Goal: Transaction & Acquisition: Purchase product/service

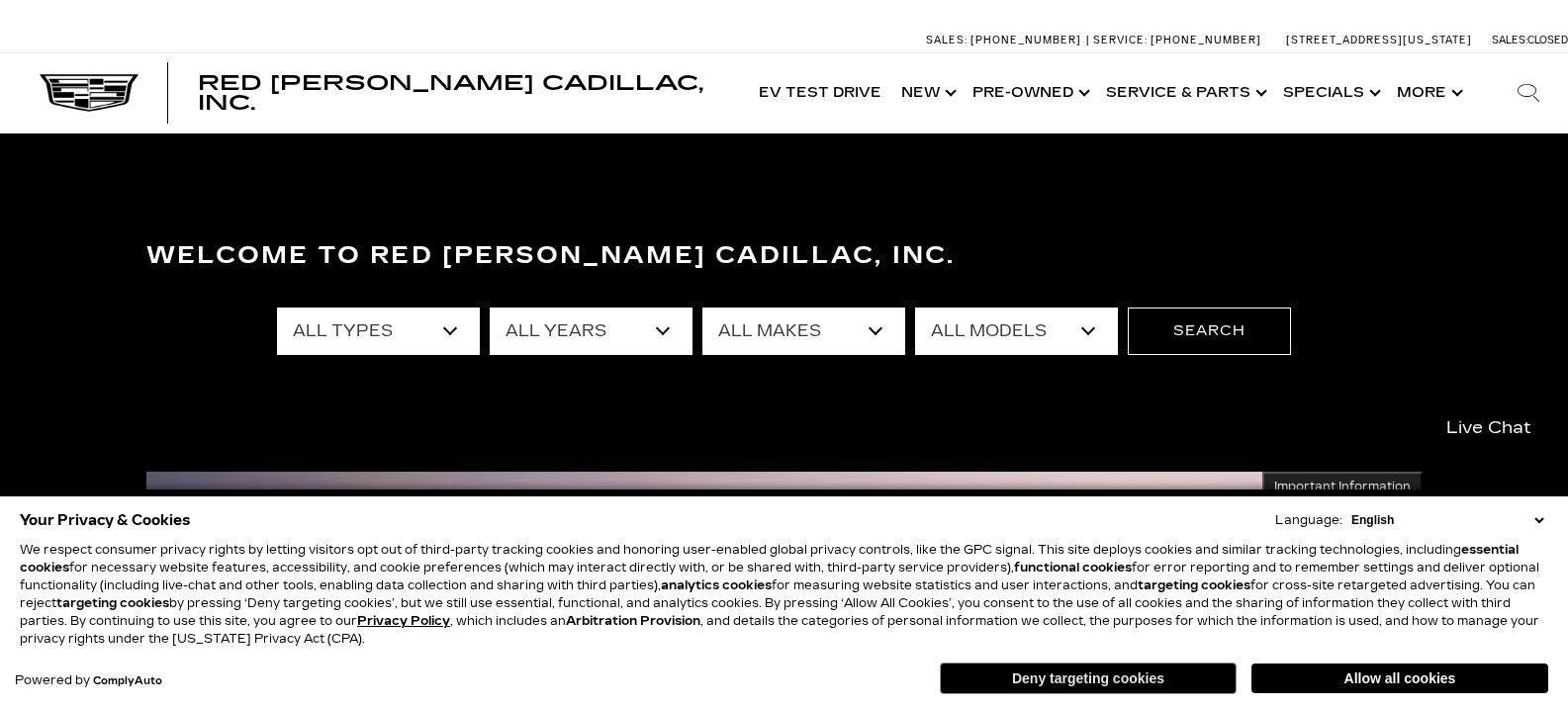
click at [1118, 674] on button "Deny targeting cookies" at bounding box center [1088, 679] width 297 height 32
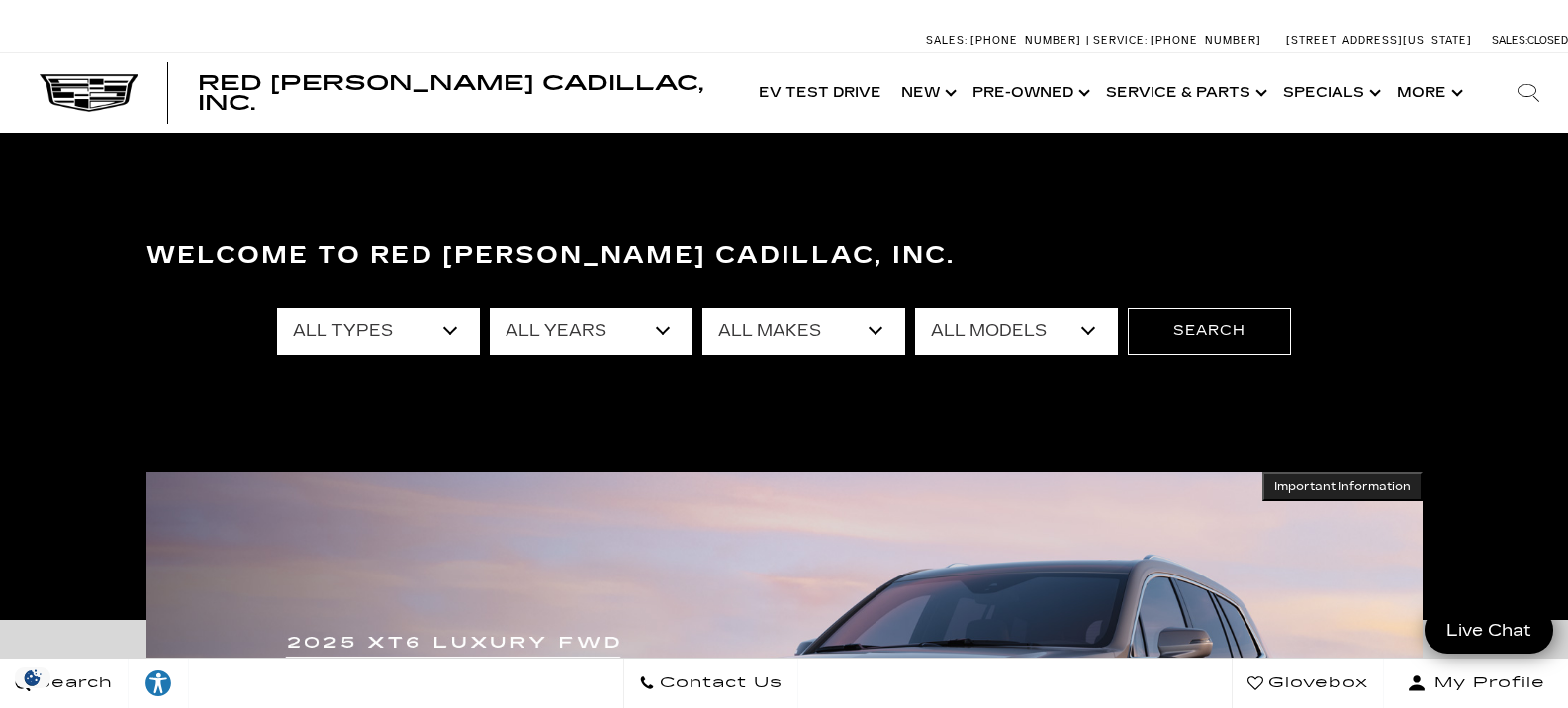
click at [391, 322] on select "All Types New Used Certified Used Demo" at bounding box center [378, 331] width 203 height 47
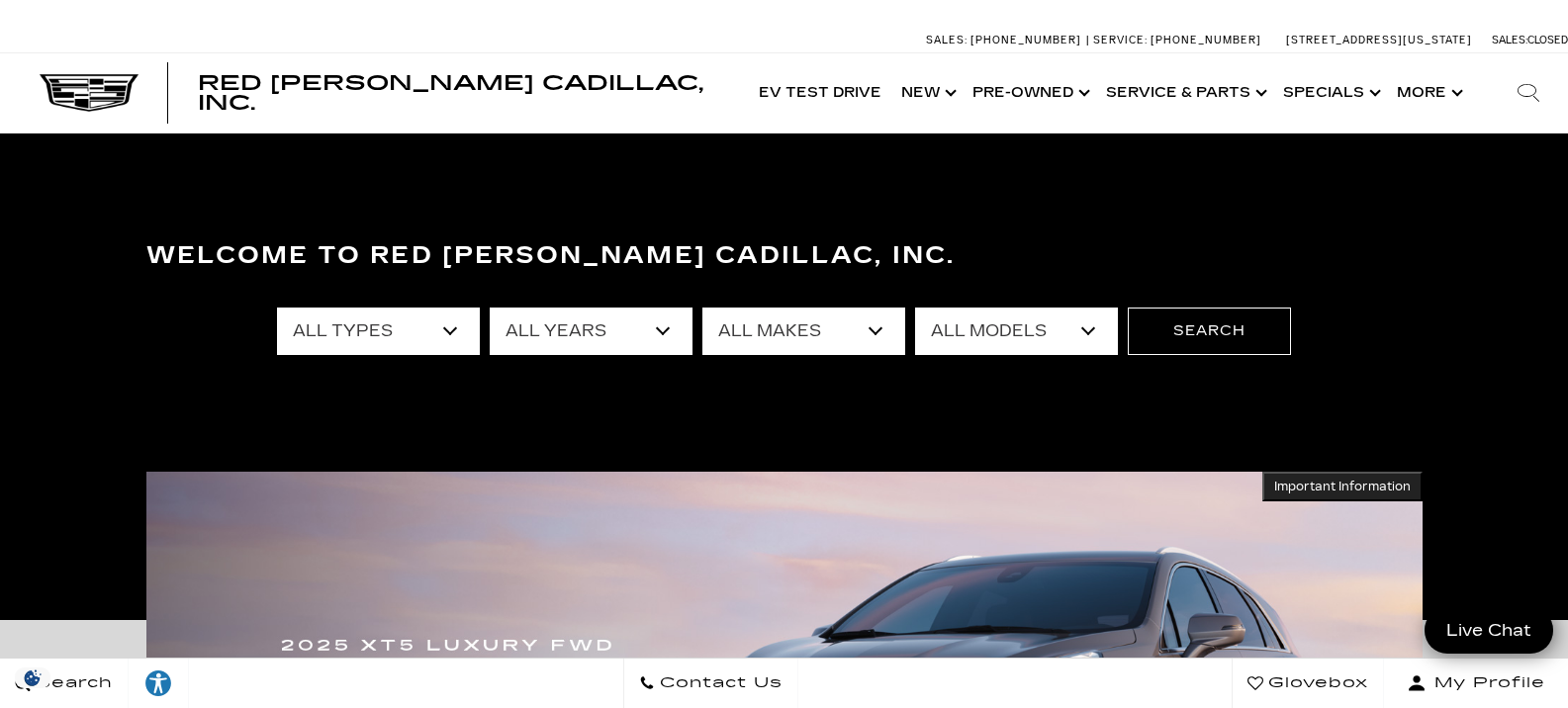
click at [624, 323] on select "All Years 2026 2025 2024 2023 2022 2021 2020 2019 2018 2016 2015 2014" at bounding box center [591, 331] width 203 height 47
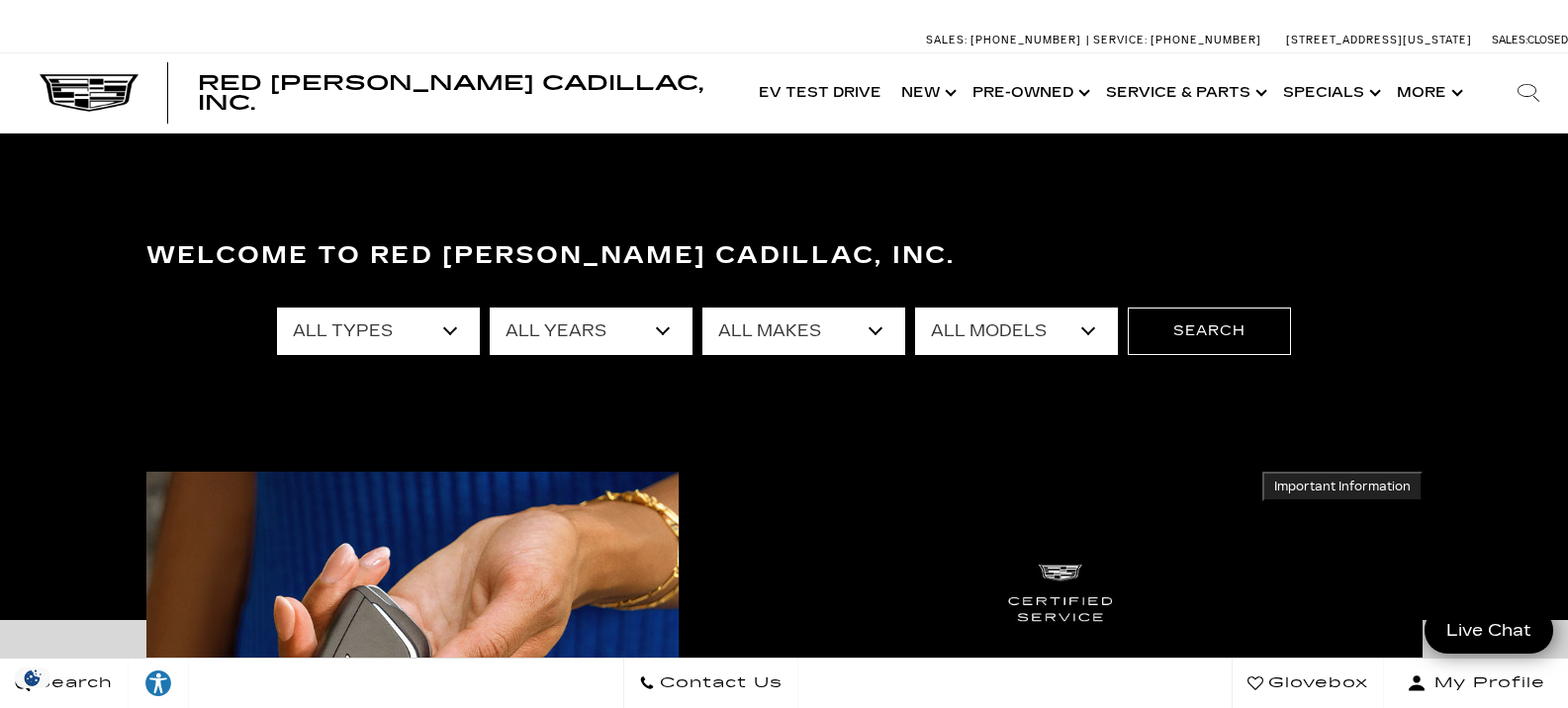
click at [813, 336] on select "All Makes Audi BMW Buick Cadillac Chevrolet Chrysler Ford Honda Jeep Lexus Merc…" at bounding box center [803, 331] width 203 height 47
select select "Cadillac"
click at [702, 308] on select "All Makes Audi BMW Buick Cadillac Chevrolet Chrysler Ford Honda Jeep Lexus Merc…" at bounding box center [803, 331] width 203 height 47
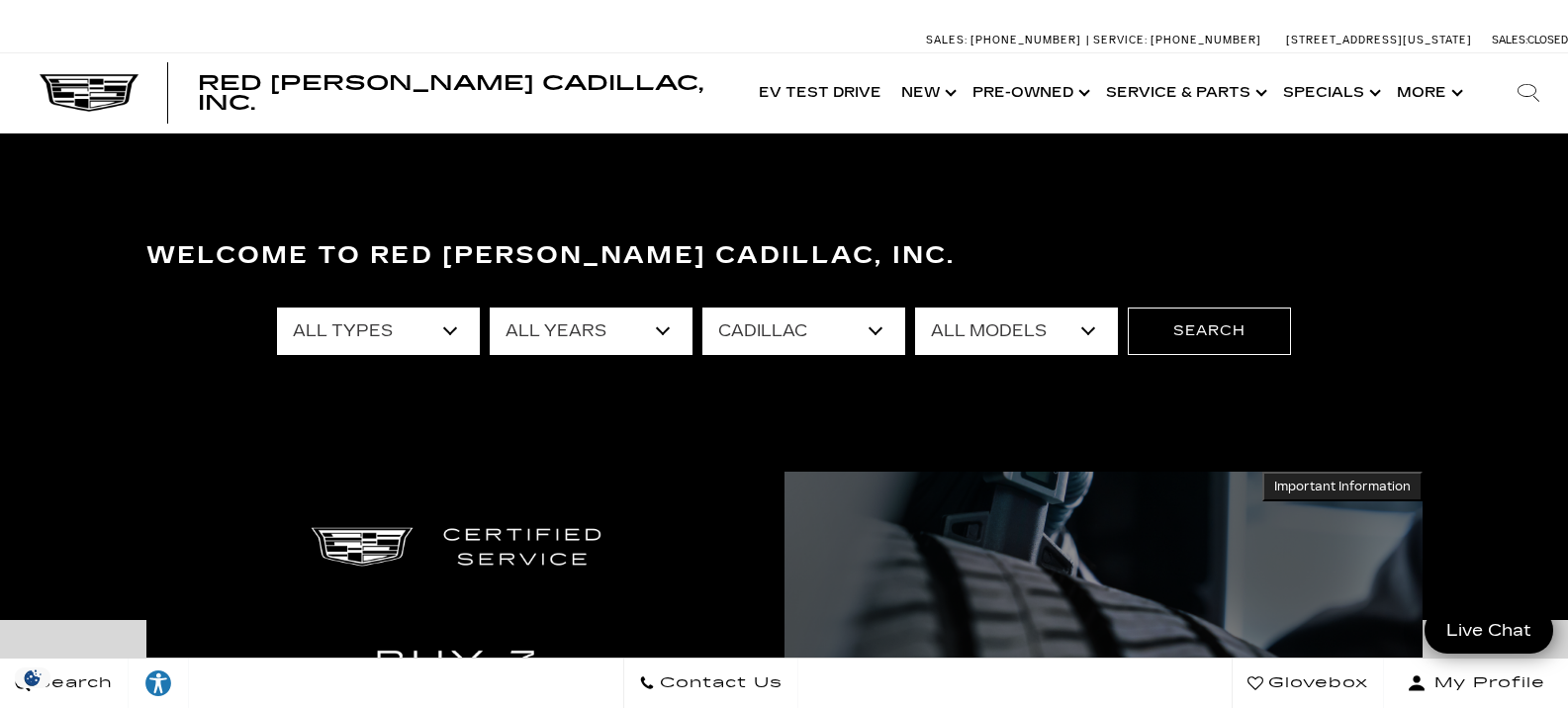
click at [1084, 329] on select "All Models CT4 CT5 CT5-V Escalade Escalade ESV ESCALADE IQ ESCALADE IQL LYRIQ O…" at bounding box center [1016, 331] width 203 height 47
select select "CT4"
click at [915, 308] on select "All Models CT4 CT5 CT5-V Escalade Escalade ESV ESCALADE IQ ESCALADE IQL LYRIQ O…" at bounding box center [1016, 331] width 203 height 47
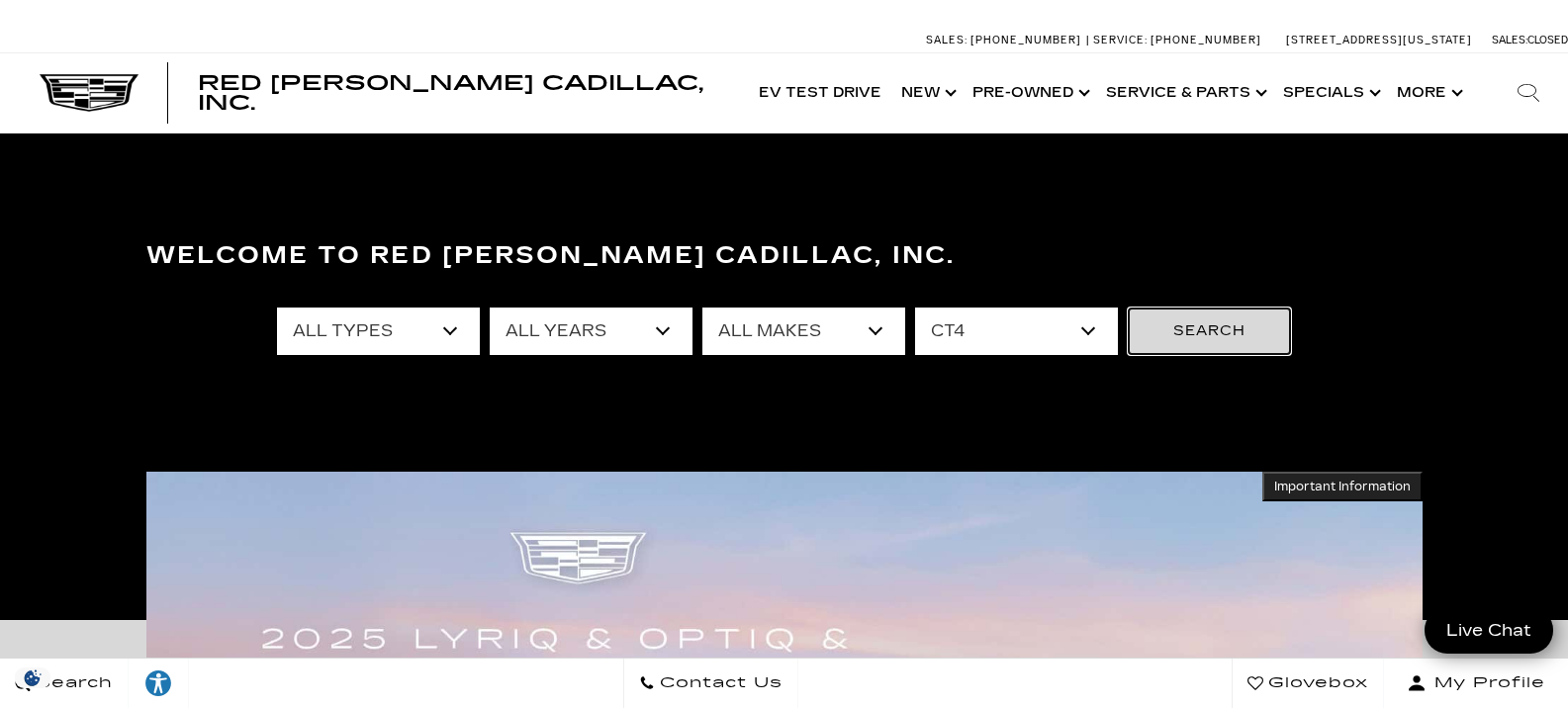
click at [1228, 331] on button "Search" at bounding box center [1209, 331] width 163 height 47
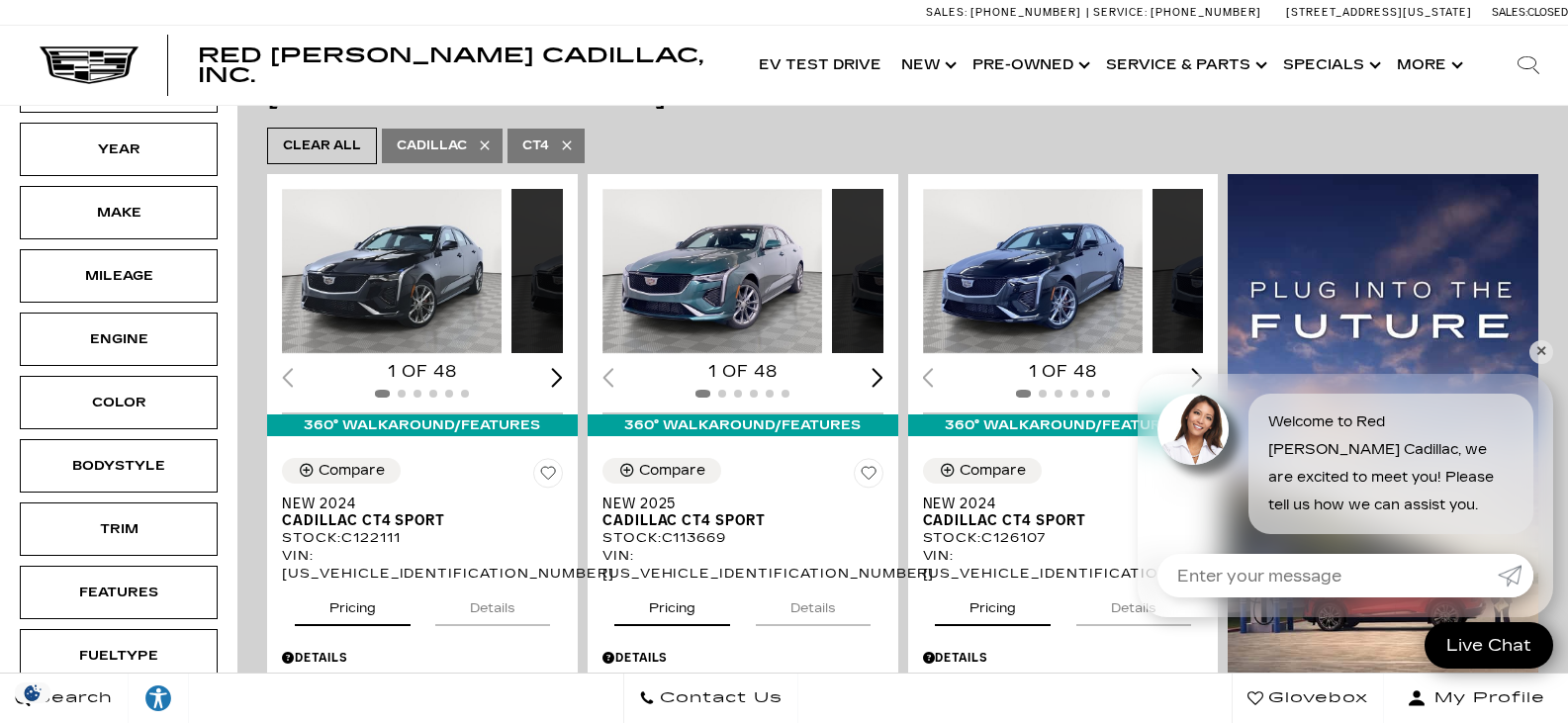
scroll to position [480, 0]
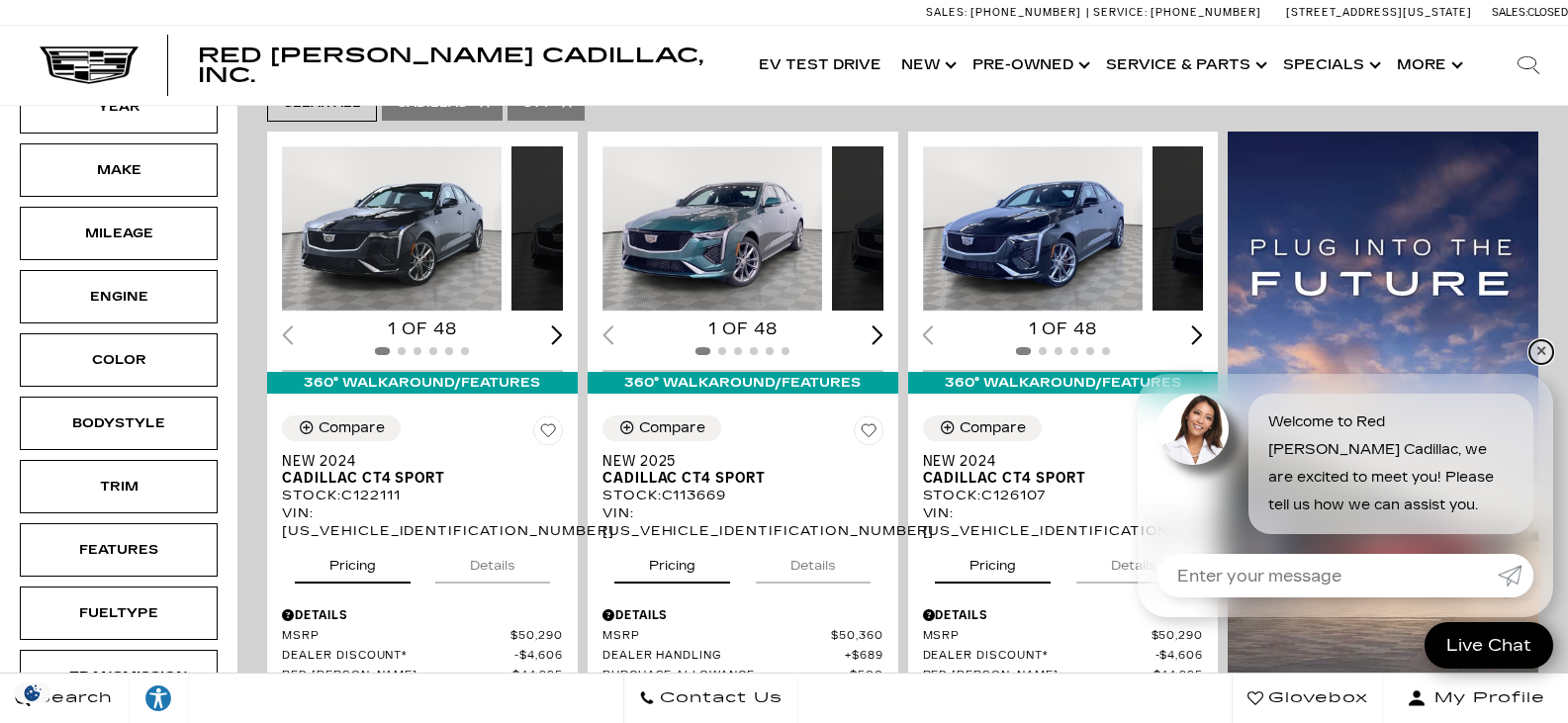
click at [1541, 350] on link "✕" at bounding box center [1541, 352] width 24 height 24
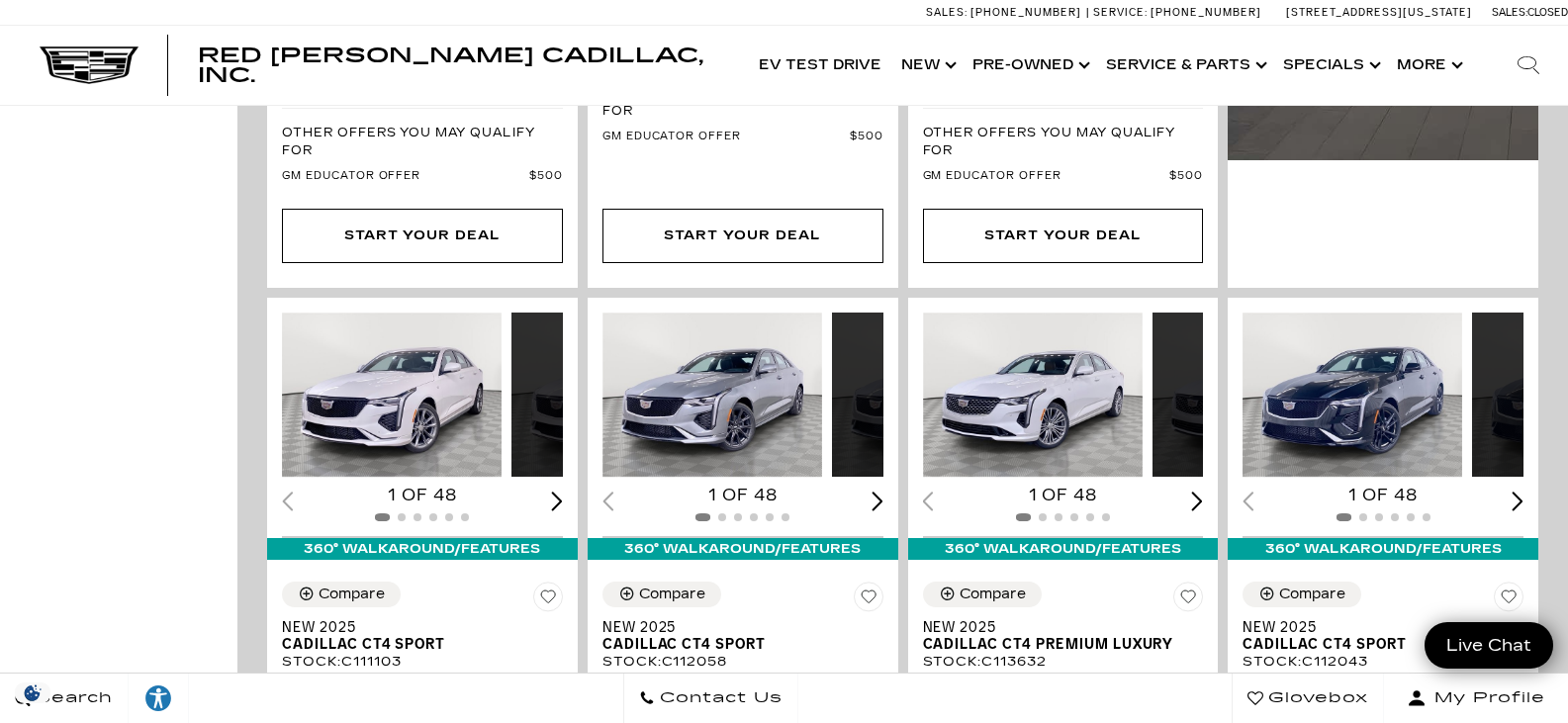
scroll to position [1144, 0]
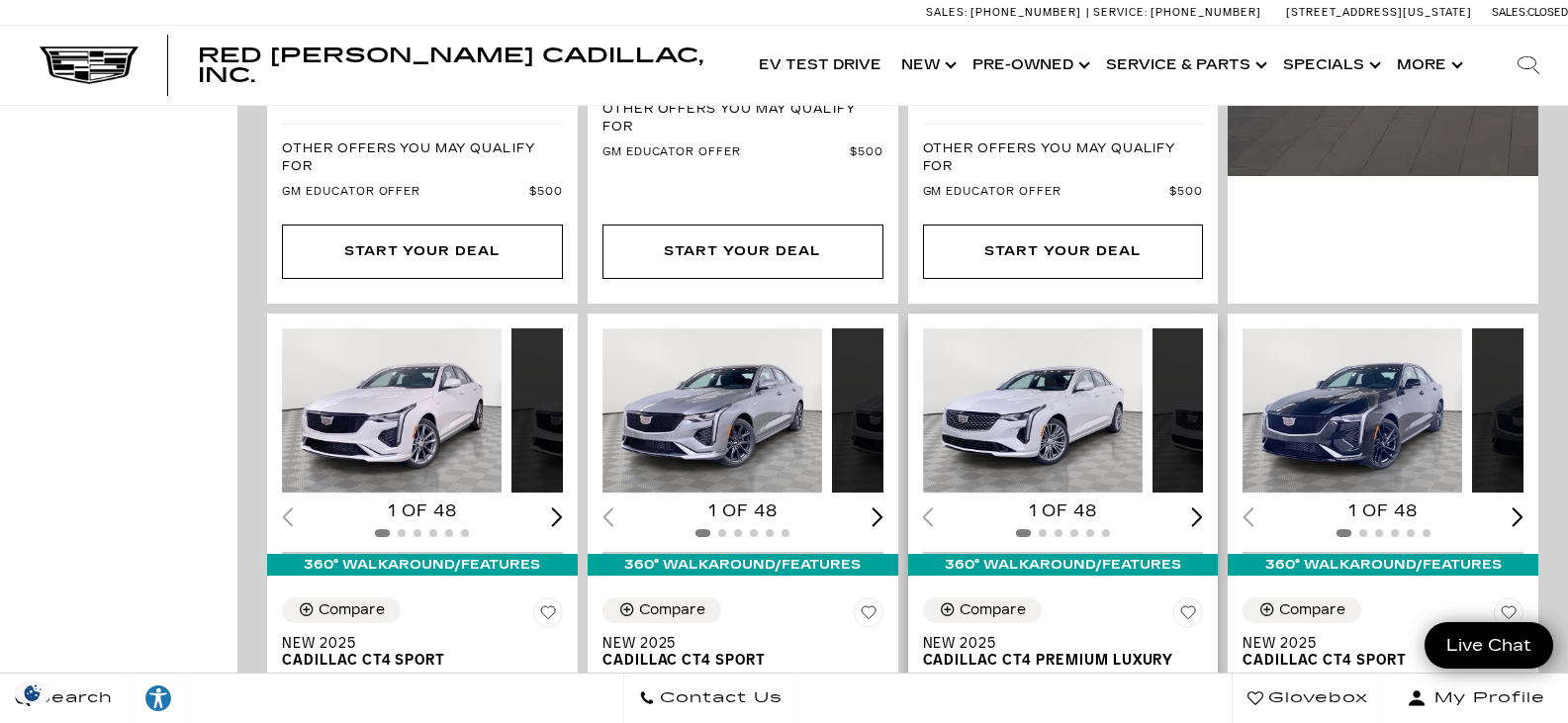
click at [1192, 507] on div "Next slide" at bounding box center [1198, 516] width 12 height 19
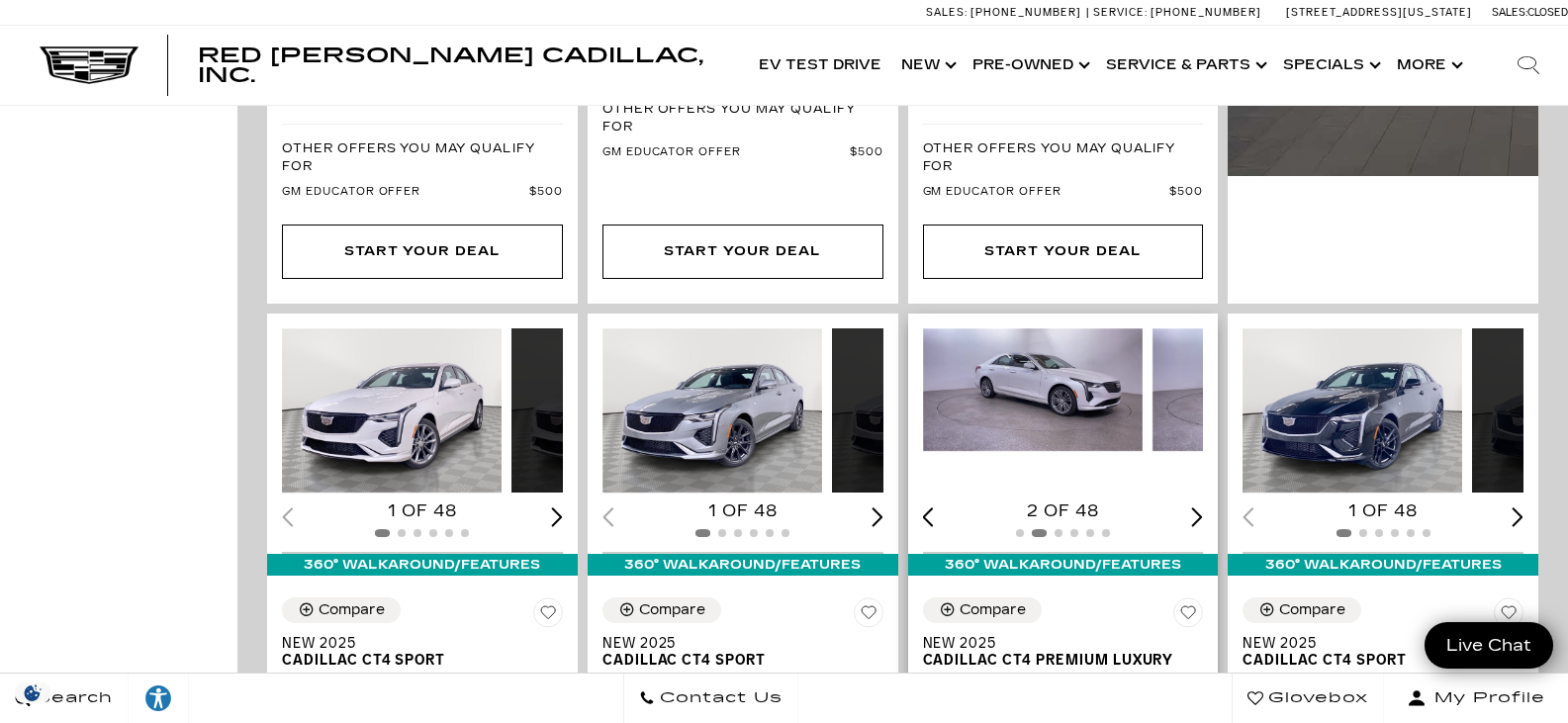
click at [1192, 507] on div "Next slide" at bounding box center [1198, 516] width 12 height 19
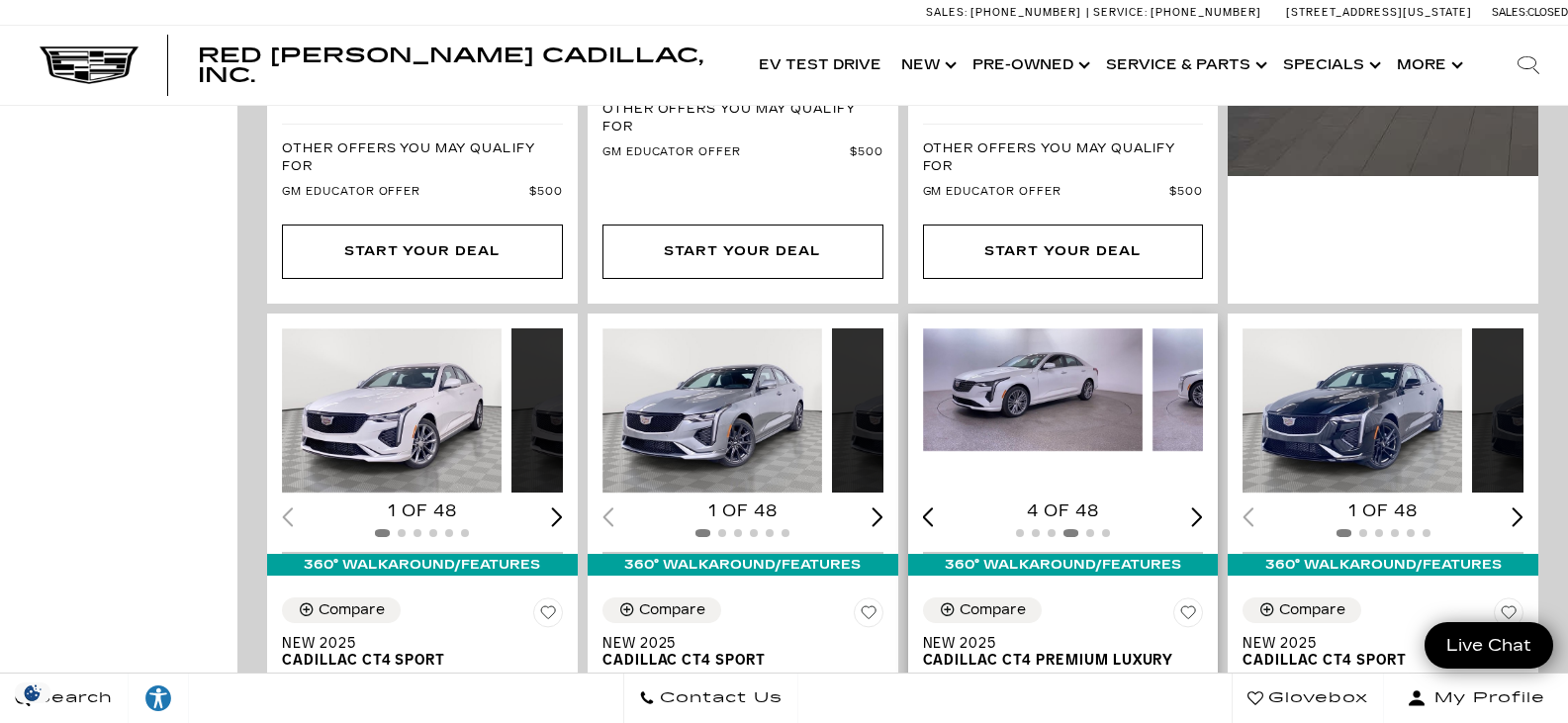
click at [1192, 507] on div "Next slide" at bounding box center [1198, 516] width 12 height 19
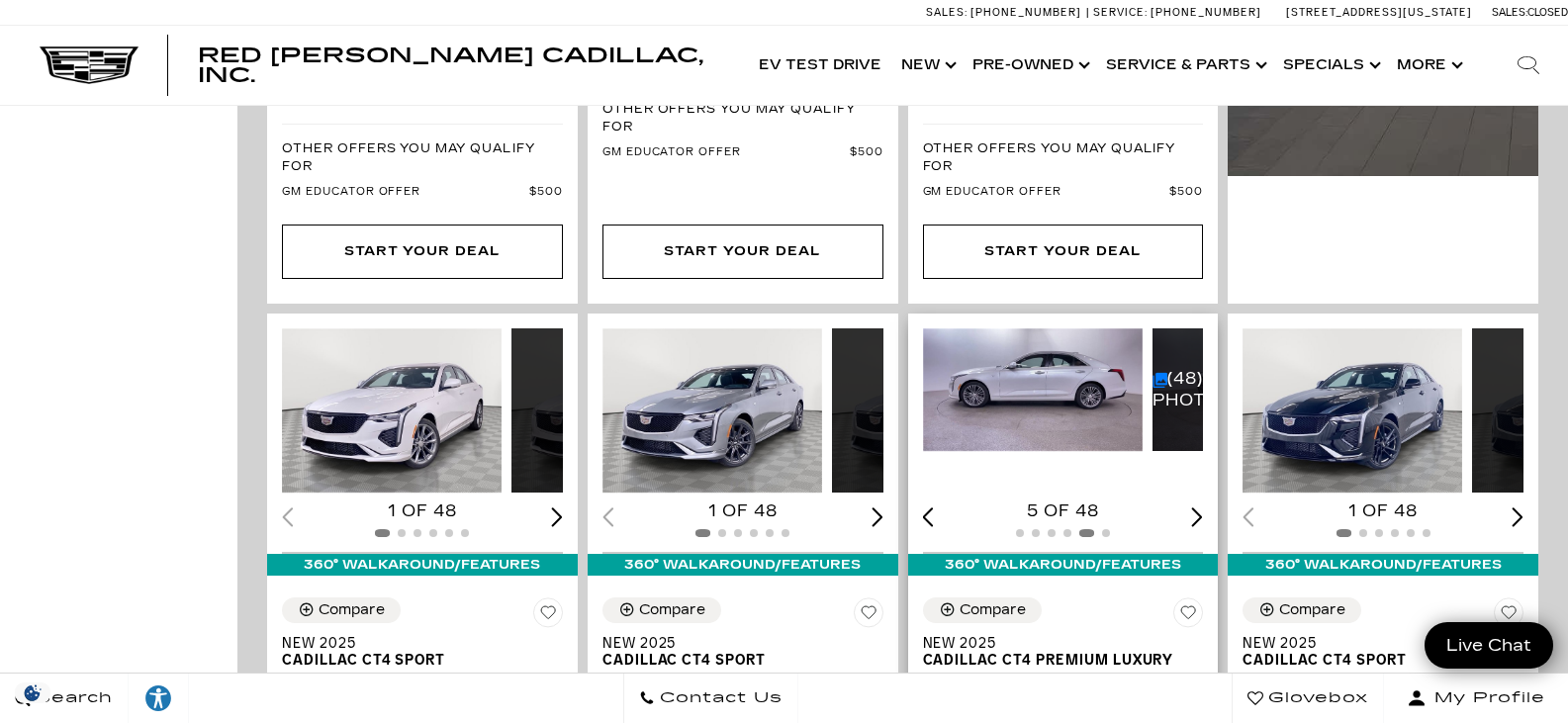
click at [1192, 507] on div "Next slide" at bounding box center [1198, 516] width 12 height 19
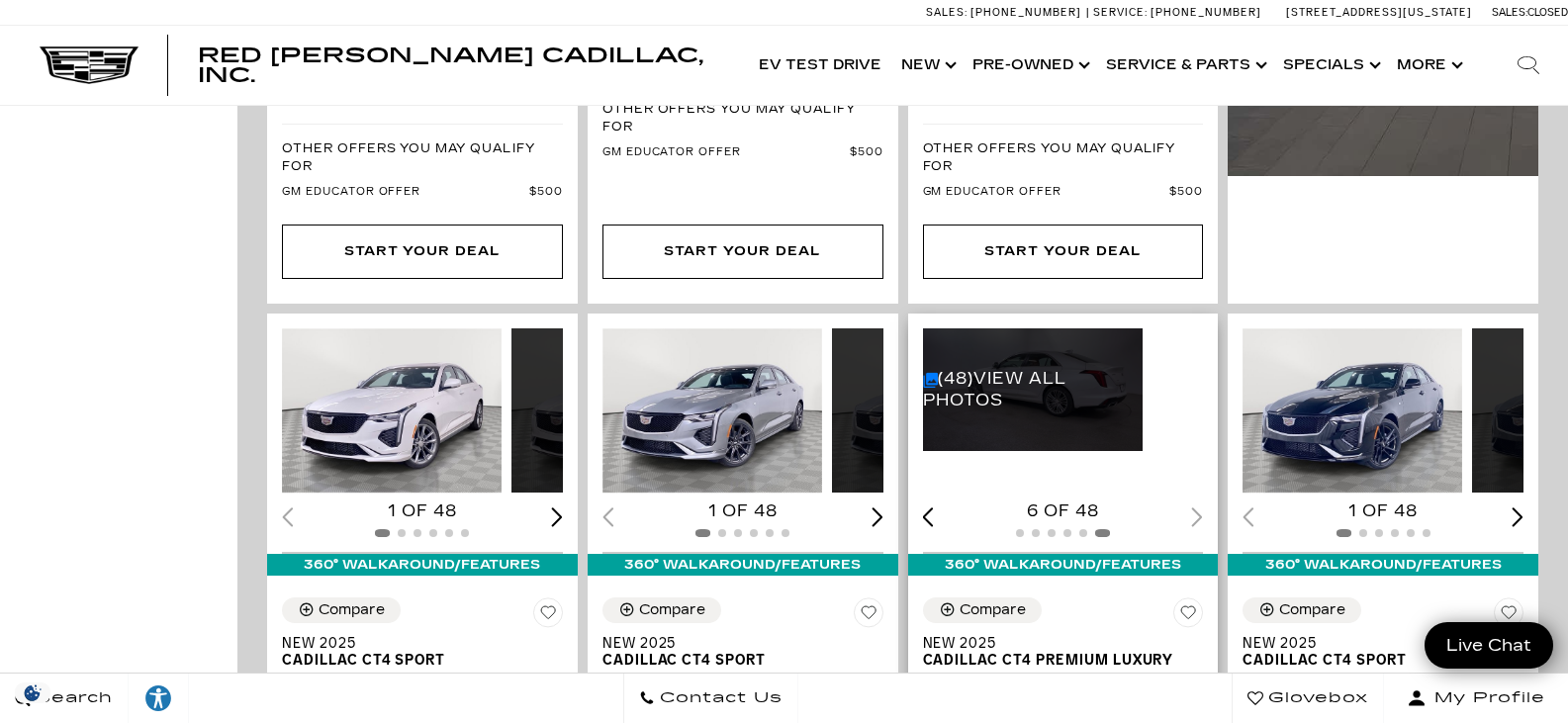
click at [923, 369] on link "(48) View All Photos" at bounding box center [994, 389] width 143 height 41
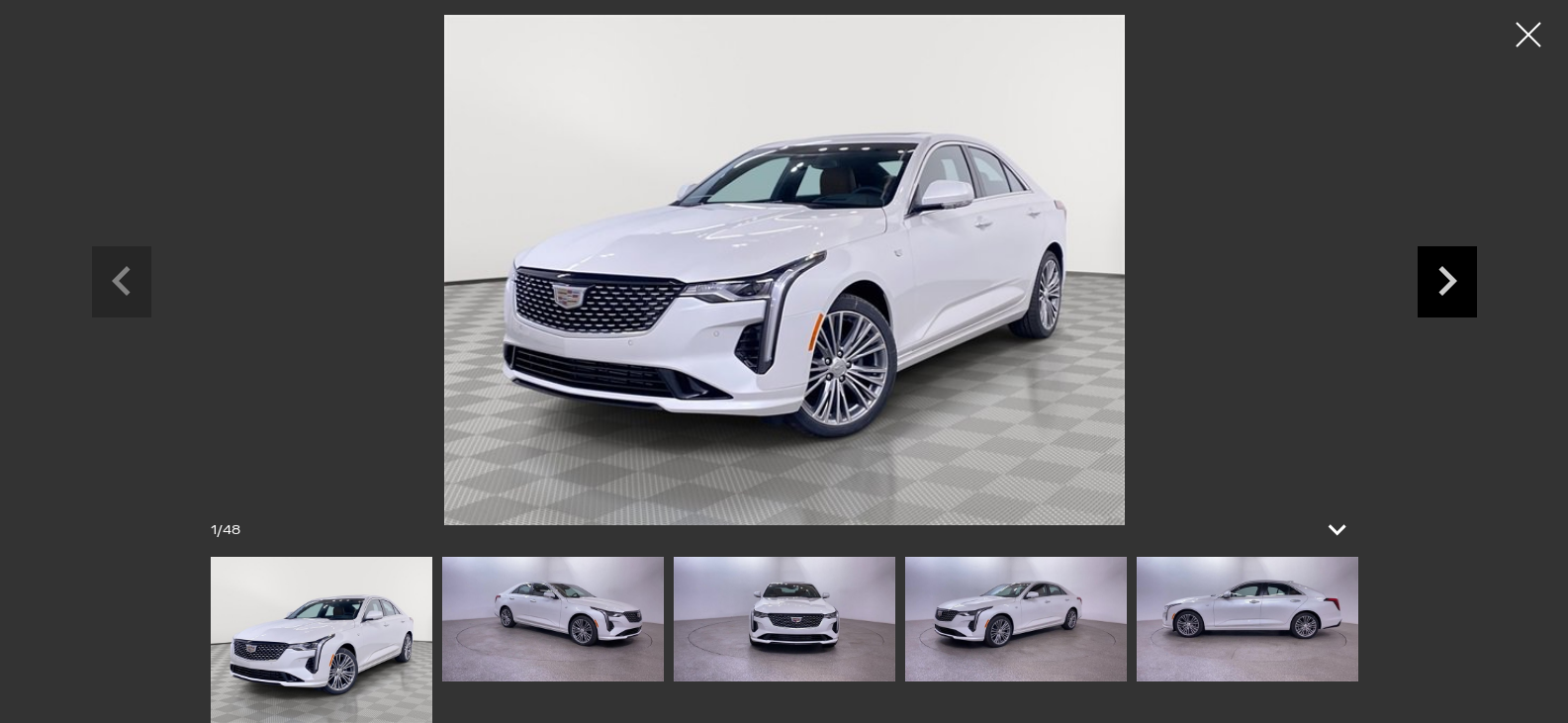
click at [1454, 275] on icon "Next slide" at bounding box center [1447, 278] width 59 height 64
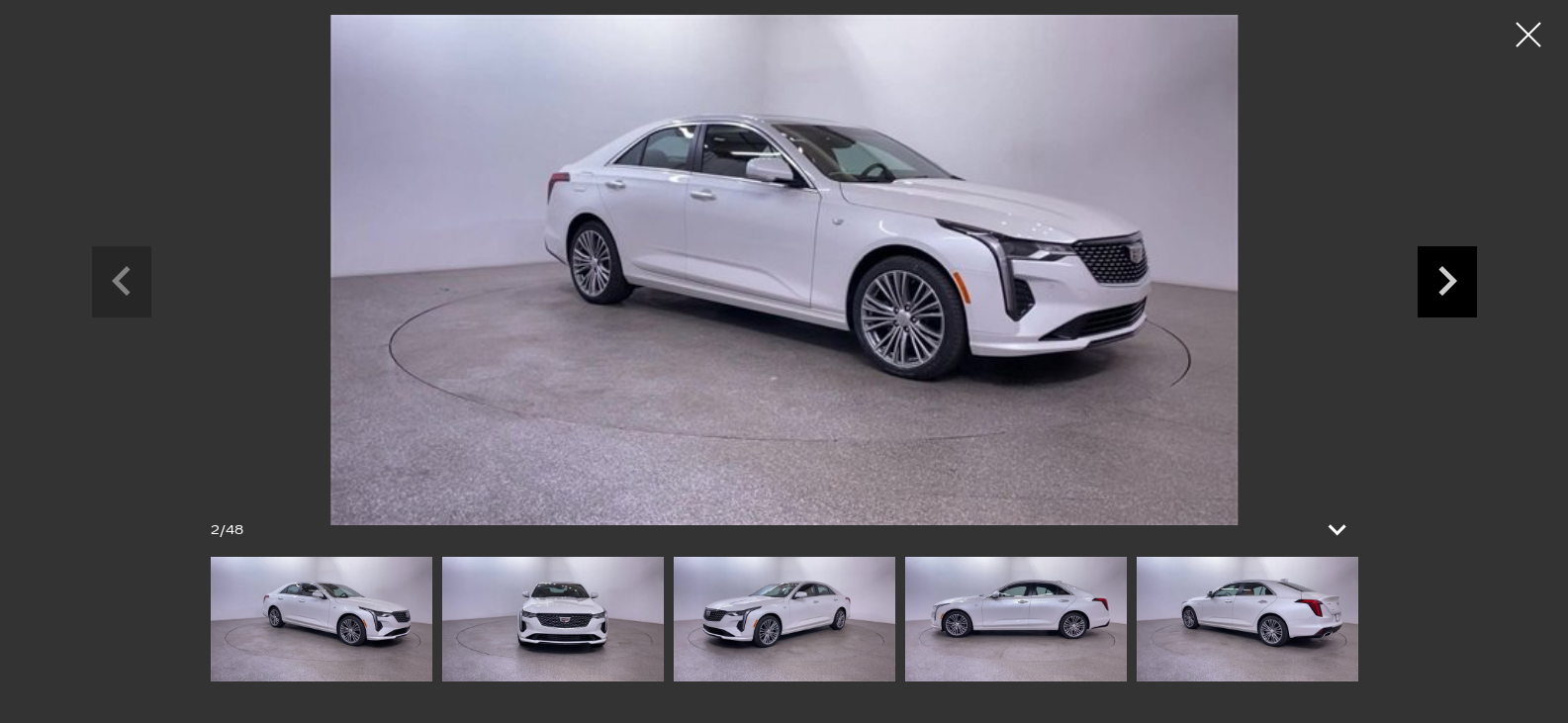
click at [1453, 275] on icon "Next slide" at bounding box center [1447, 278] width 59 height 64
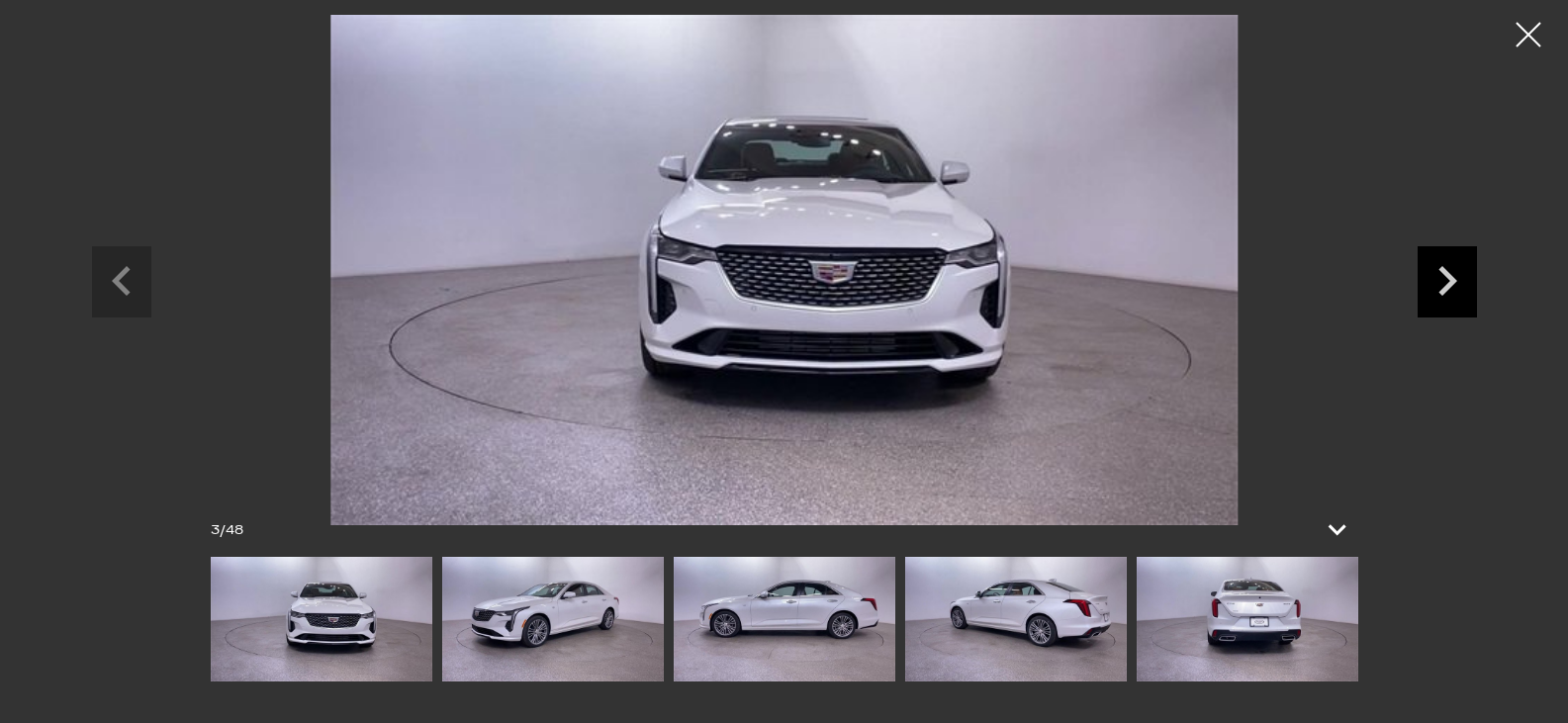
click at [1453, 275] on icon "Next slide" at bounding box center [1447, 278] width 59 height 64
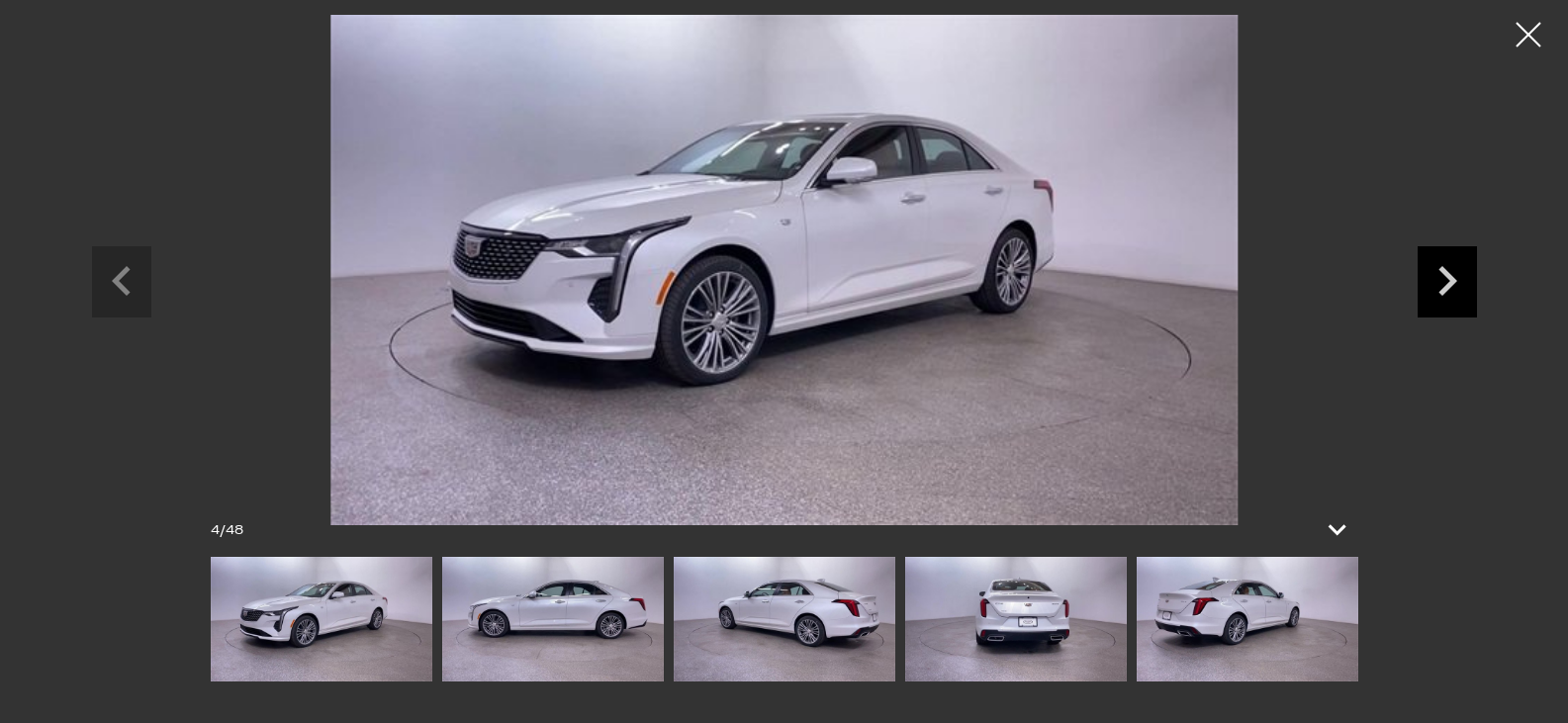
click at [1453, 275] on icon "Next slide" at bounding box center [1447, 278] width 59 height 64
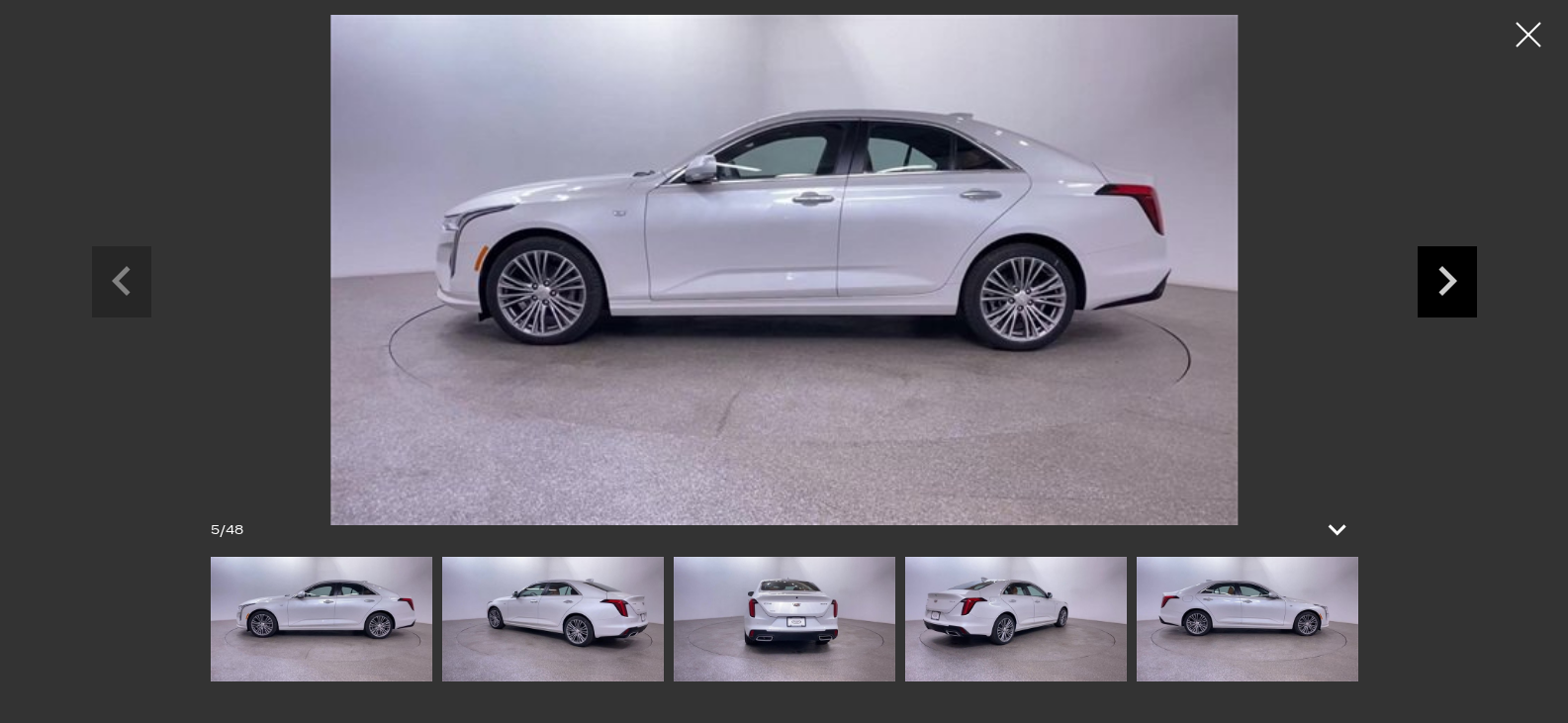
click at [1453, 275] on icon "Next slide" at bounding box center [1447, 278] width 59 height 64
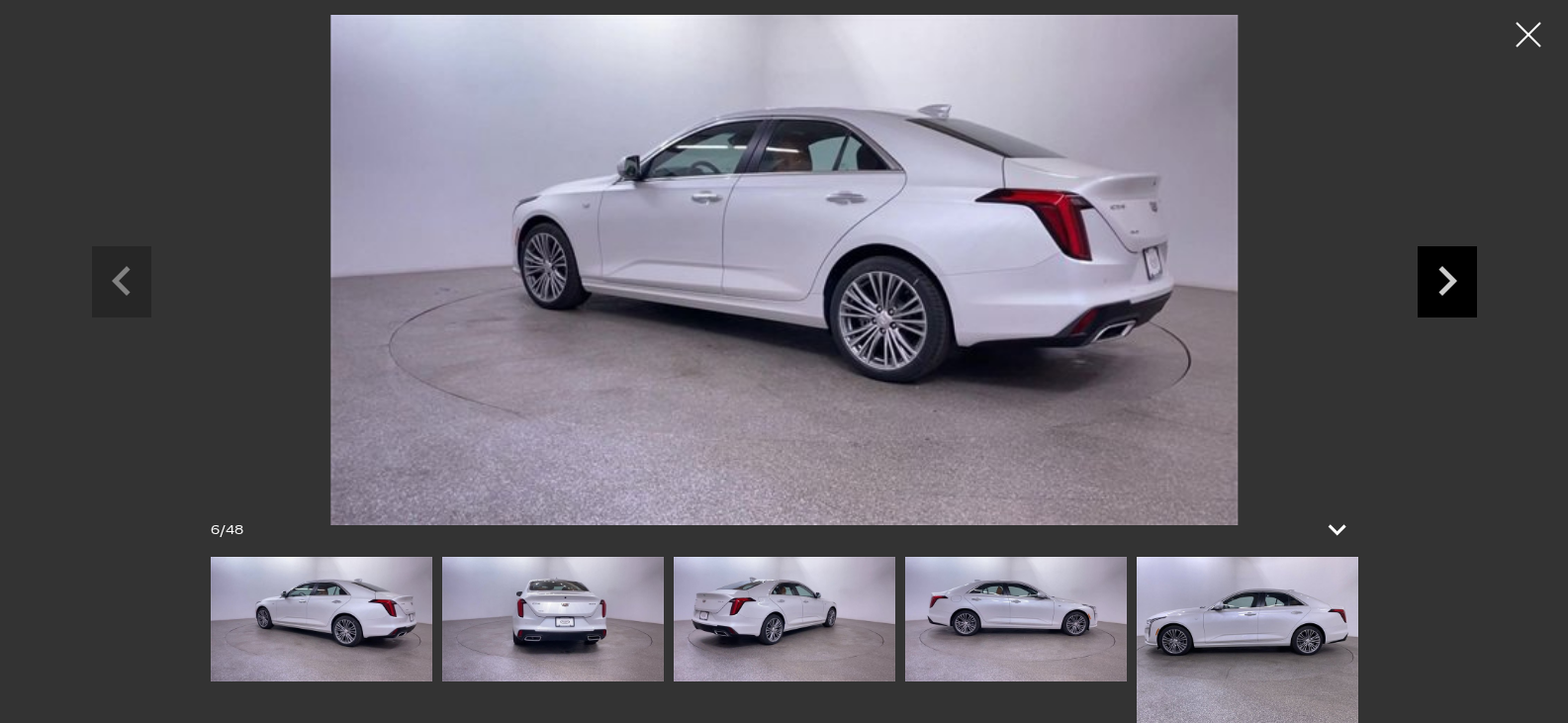
click at [1453, 275] on icon "Next slide" at bounding box center [1447, 278] width 59 height 64
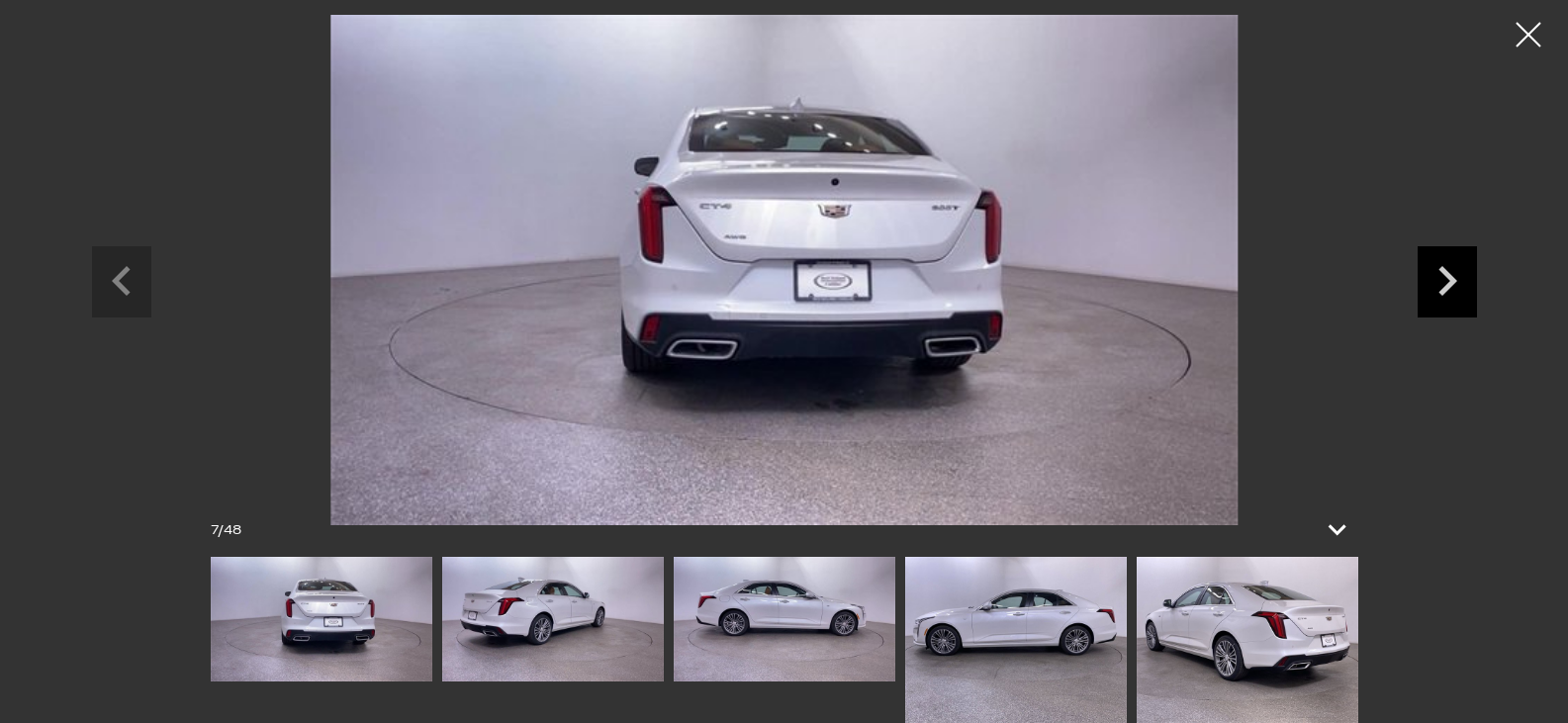
click at [1453, 275] on icon "Next slide" at bounding box center [1447, 278] width 59 height 64
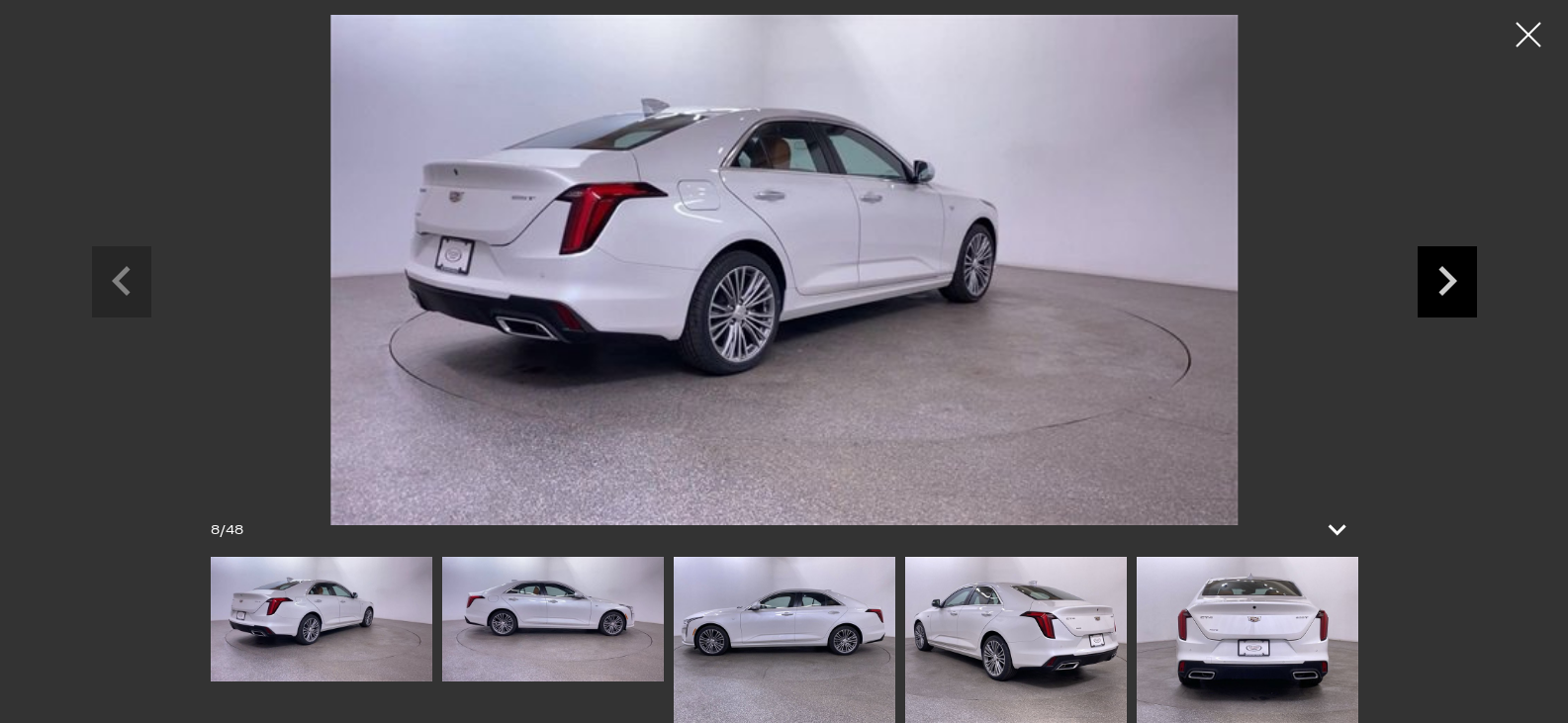
click at [1453, 275] on icon "Next slide" at bounding box center [1447, 278] width 59 height 64
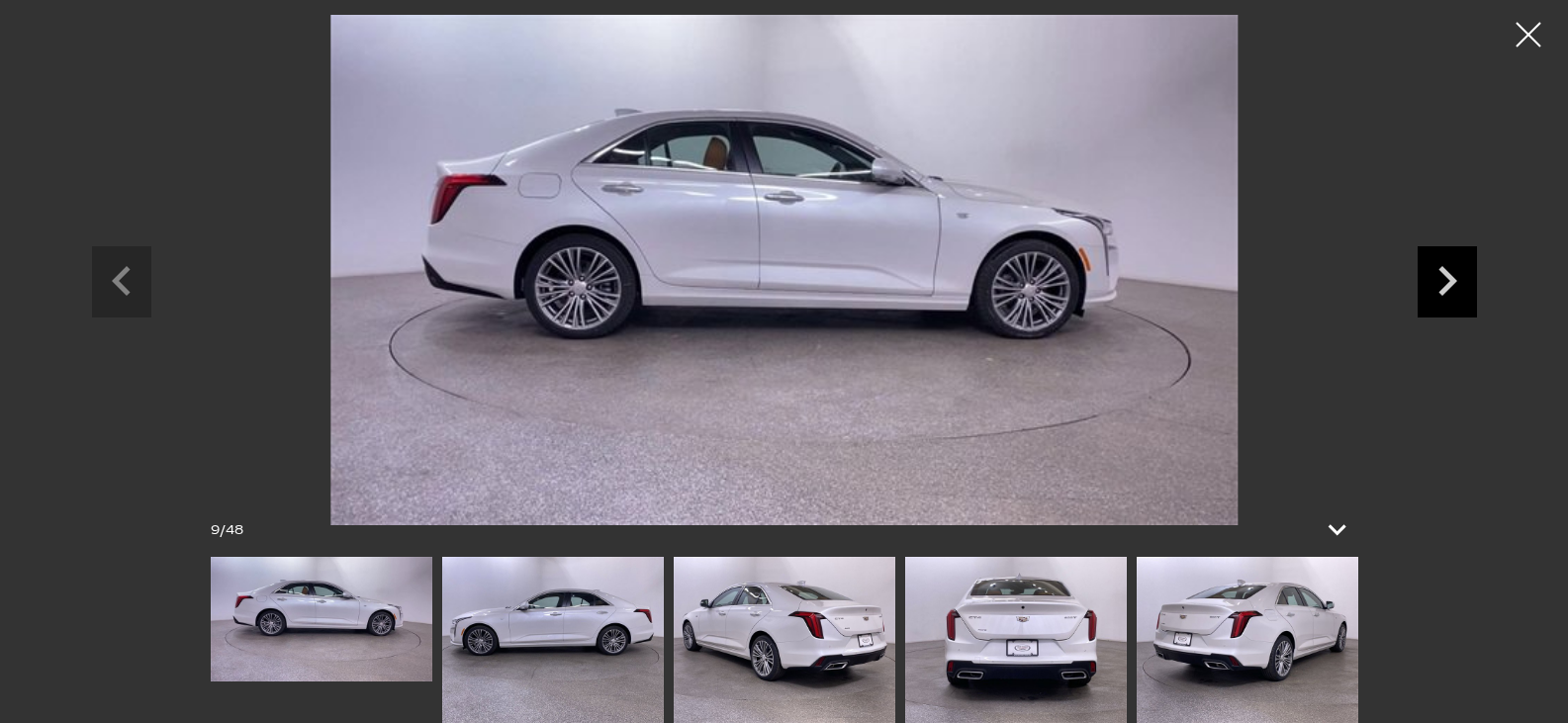
click at [1453, 275] on icon "Next slide" at bounding box center [1447, 278] width 59 height 64
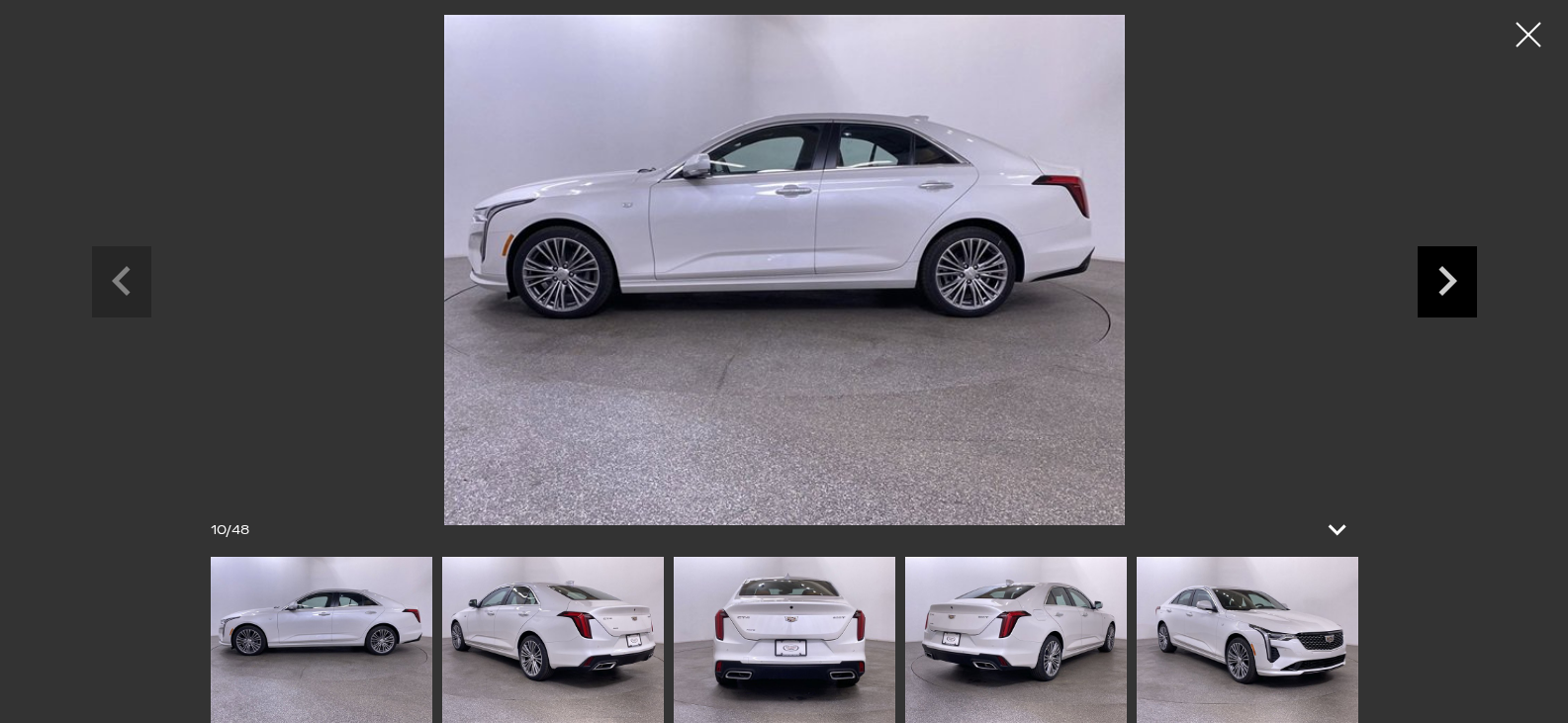
click at [1453, 275] on icon "Next slide" at bounding box center [1447, 278] width 59 height 64
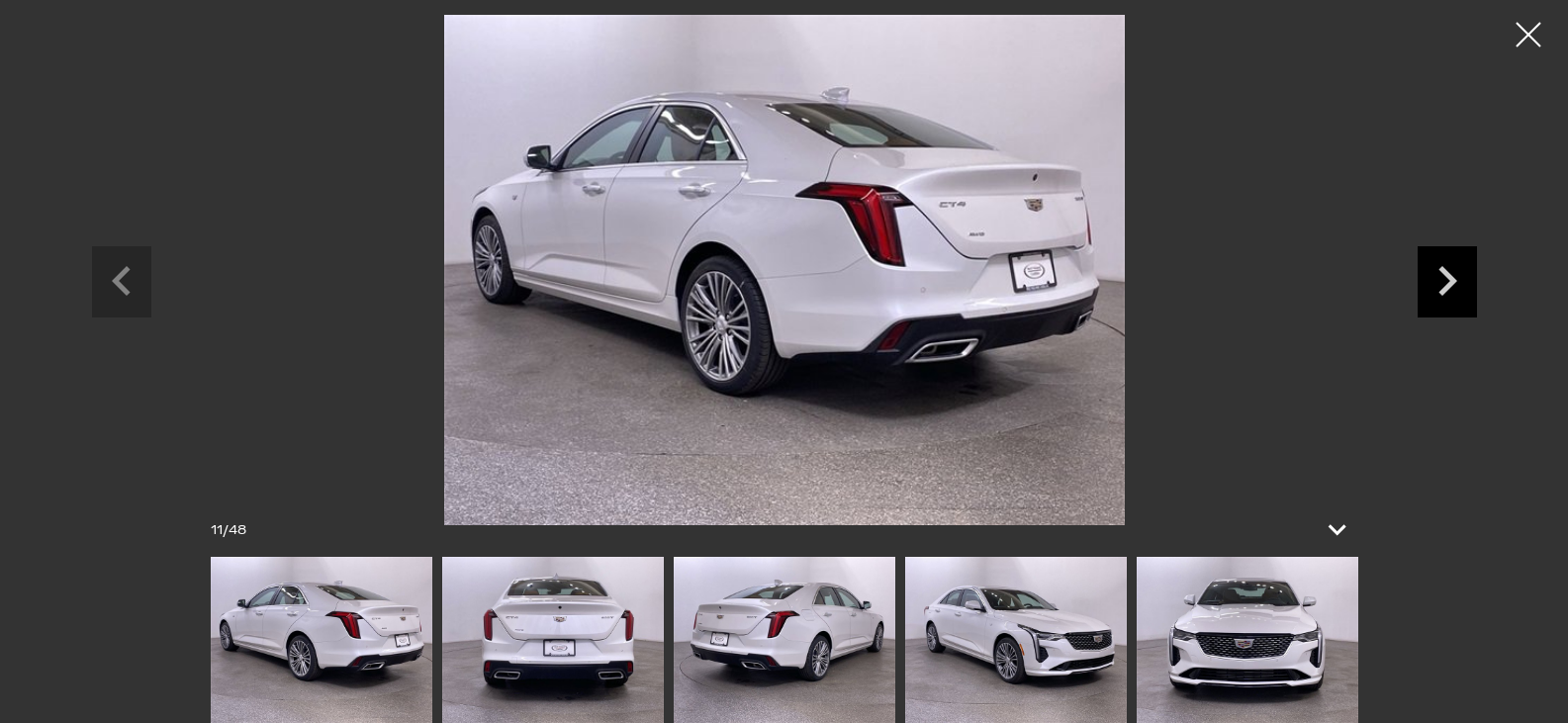
click at [1453, 275] on icon "Next slide" at bounding box center [1447, 278] width 59 height 64
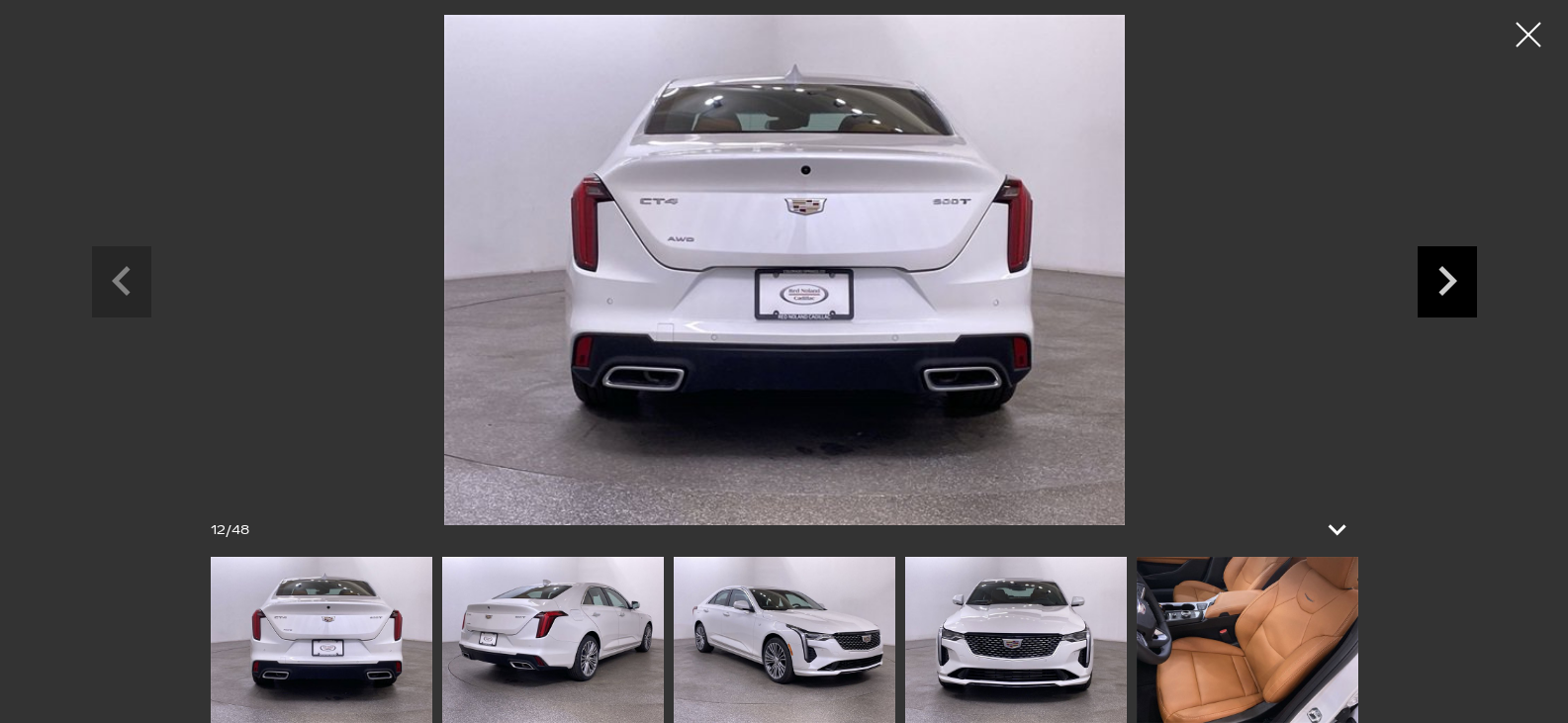
click at [1453, 275] on icon "Next slide" at bounding box center [1447, 278] width 59 height 64
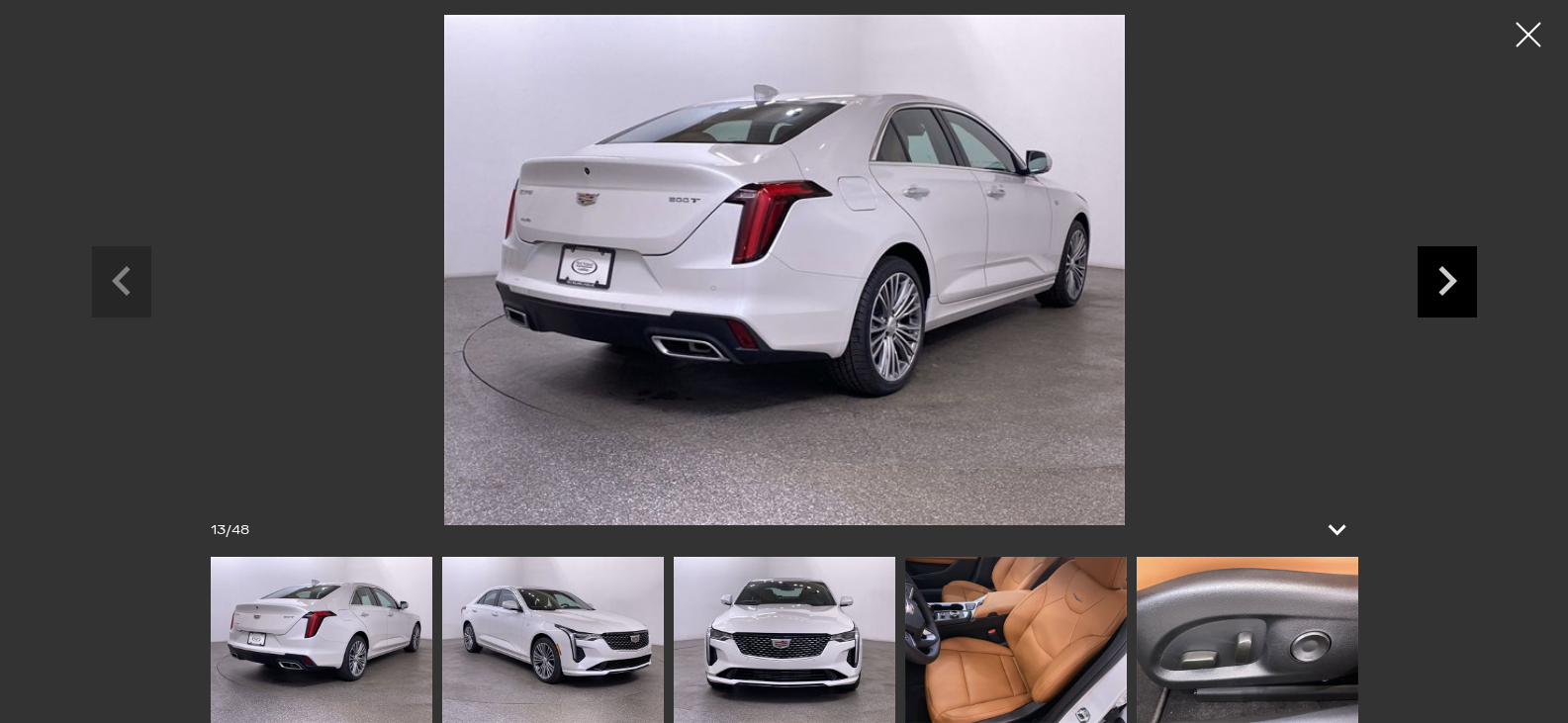
click at [1453, 275] on icon "Next slide" at bounding box center [1447, 278] width 59 height 64
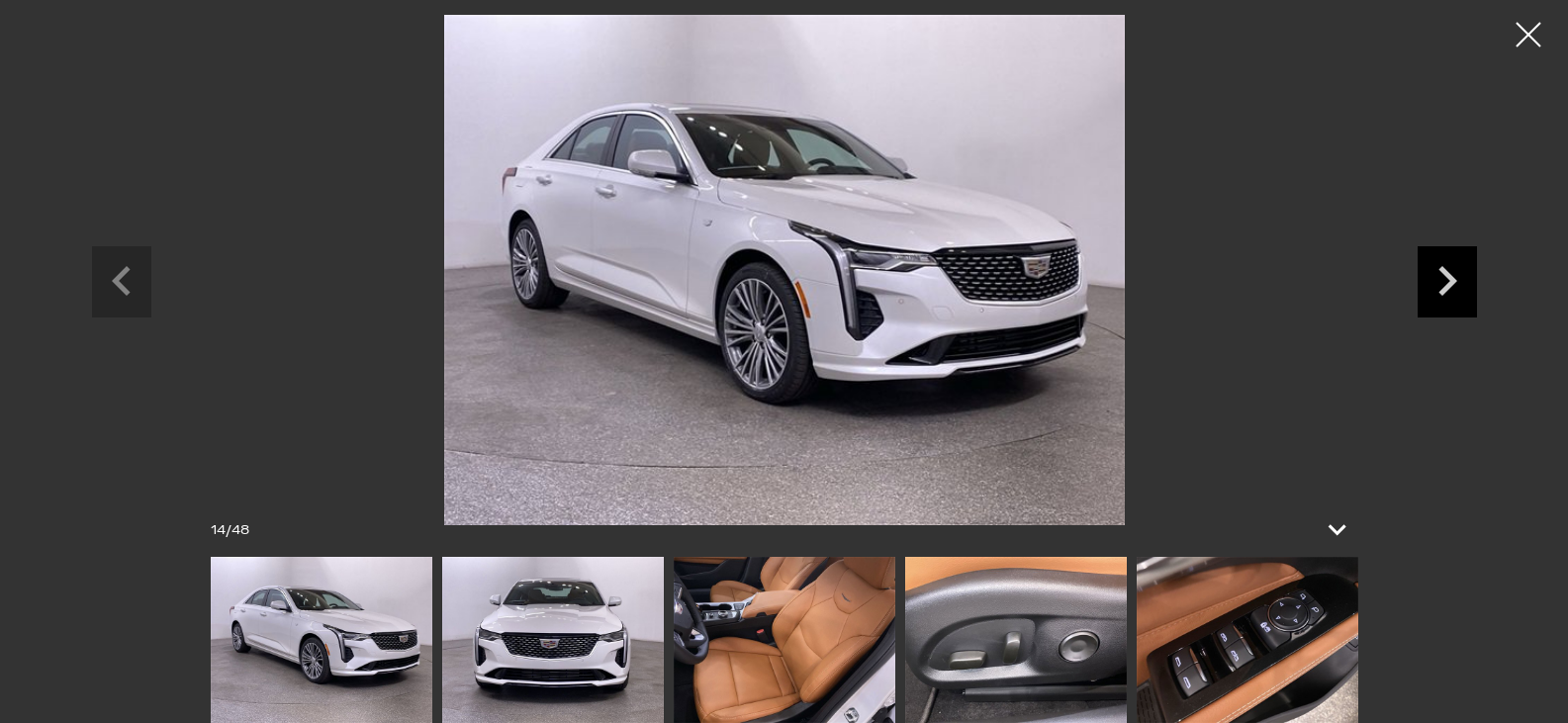
click at [1443, 277] on icon "Next slide" at bounding box center [1447, 278] width 59 height 64
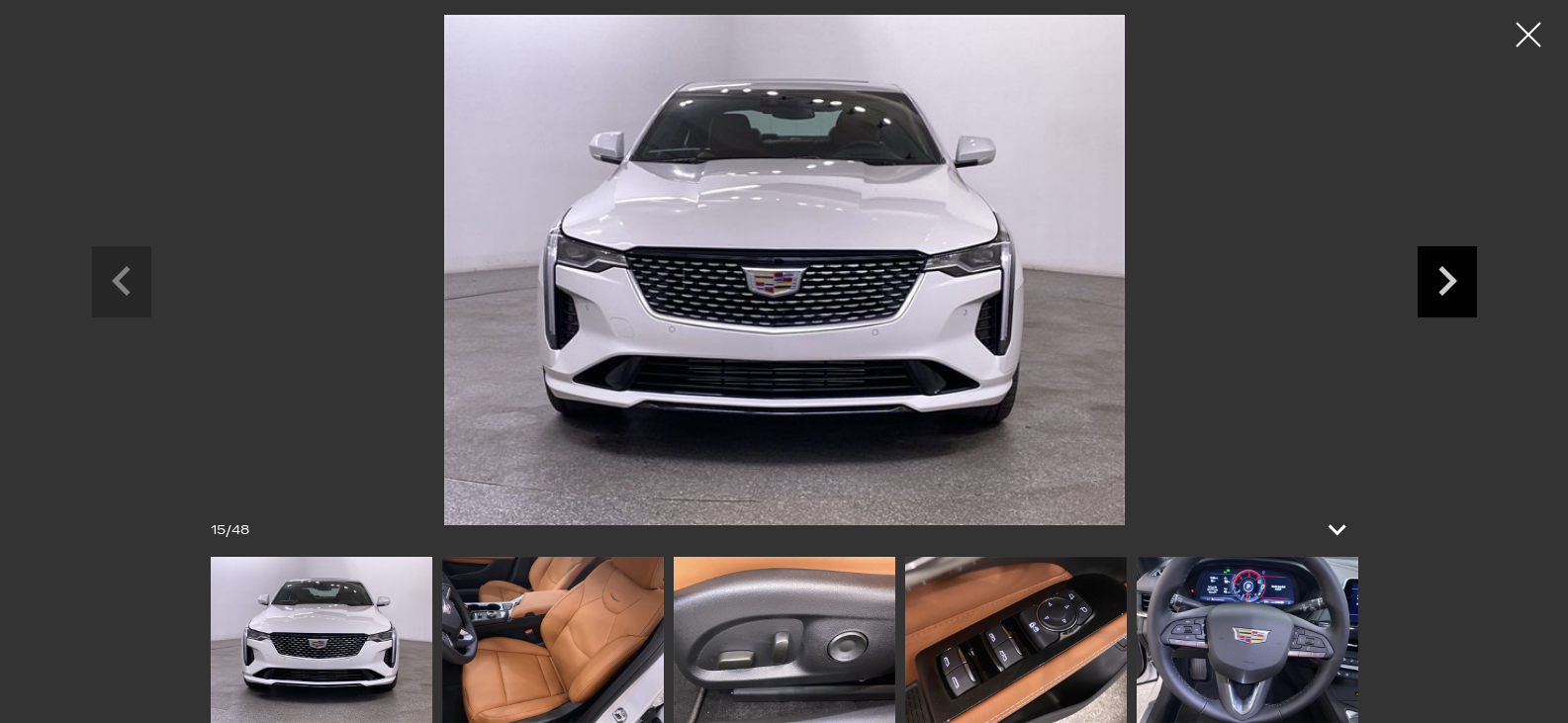
click at [1446, 281] on icon "Next slide" at bounding box center [1447, 278] width 59 height 64
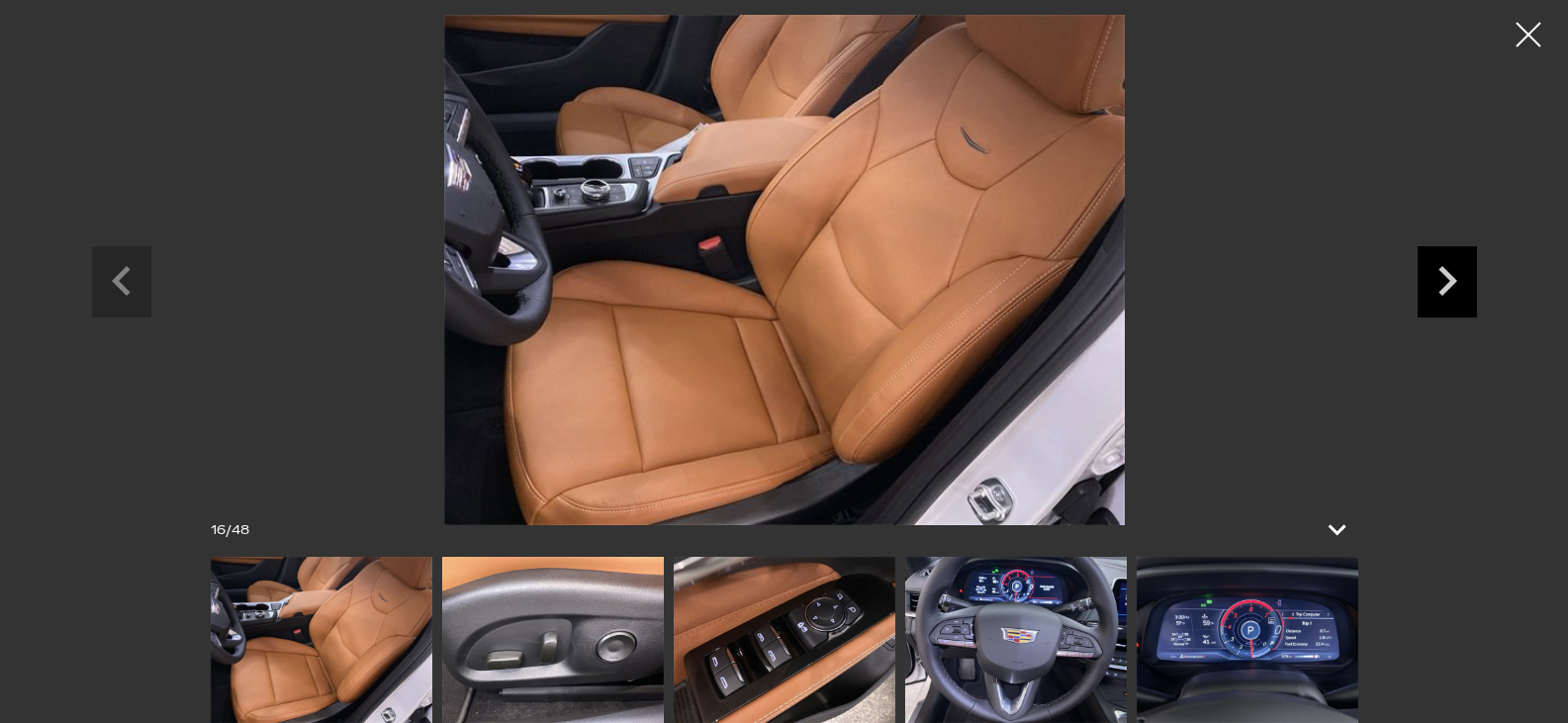
click at [1446, 281] on icon "Next slide" at bounding box center [1447, 278] width 59 height 64
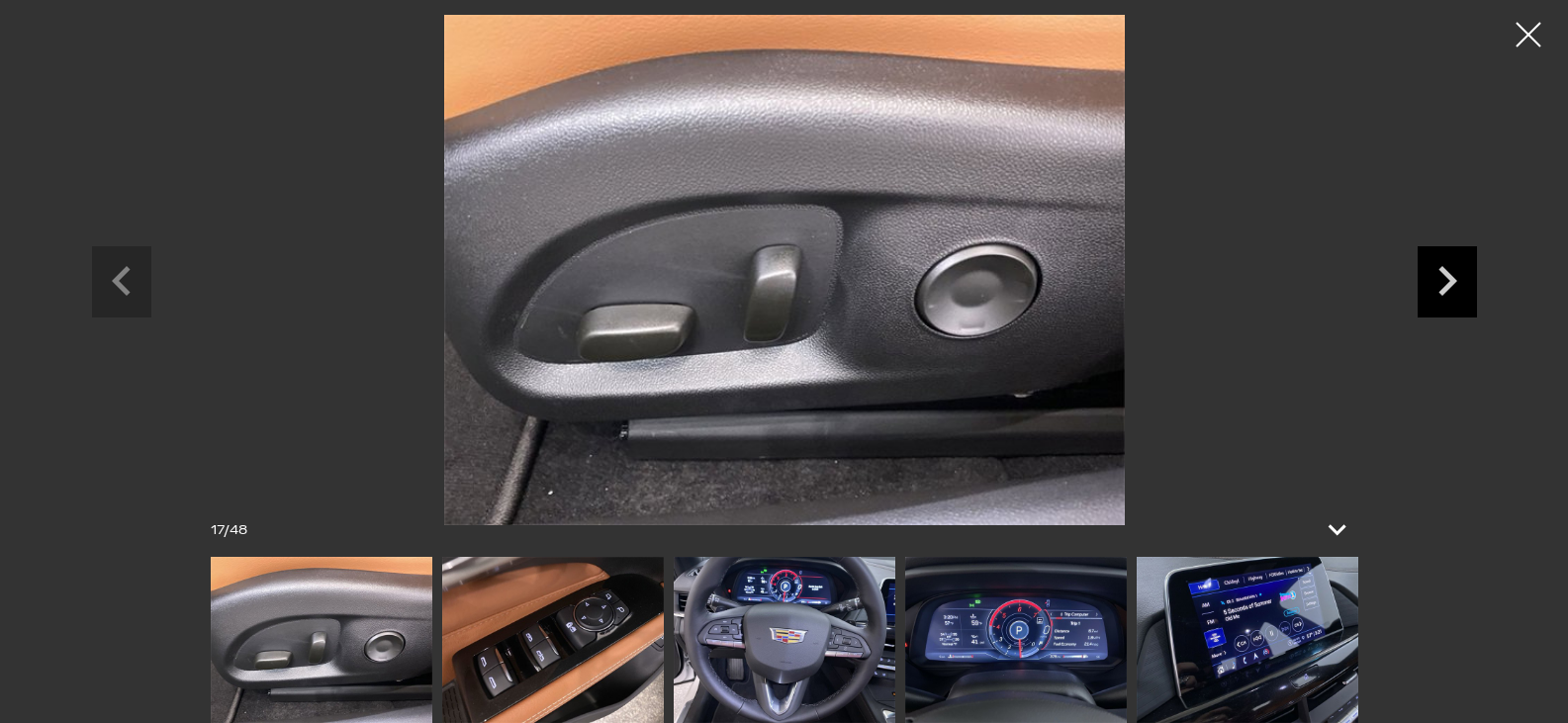
click at [1447, 281] on icon "Next slide" at bounding box center [1447, 278] width 59 height 64
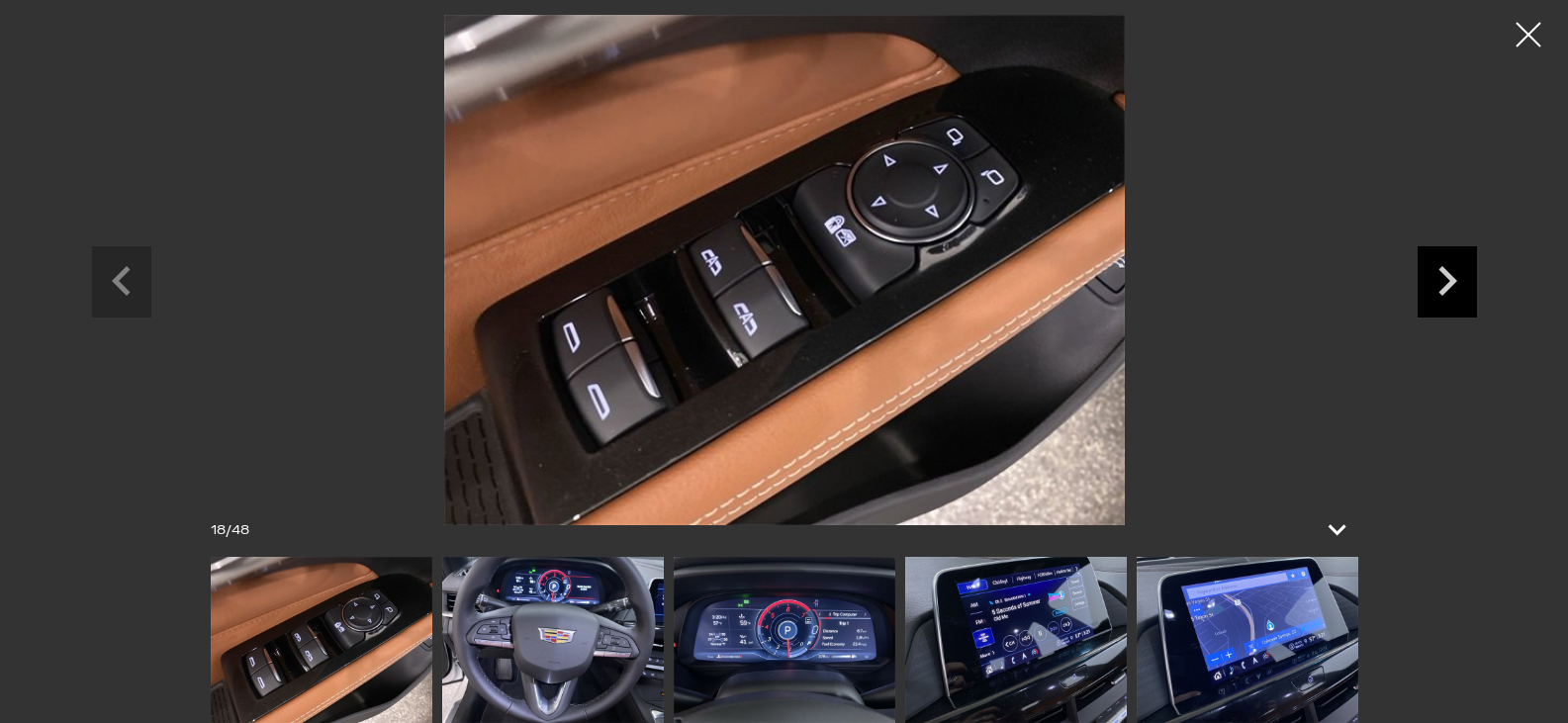
click at [1447, 281] on icon "Next slide" at bounding box center [1447, 278] width 59 height 64
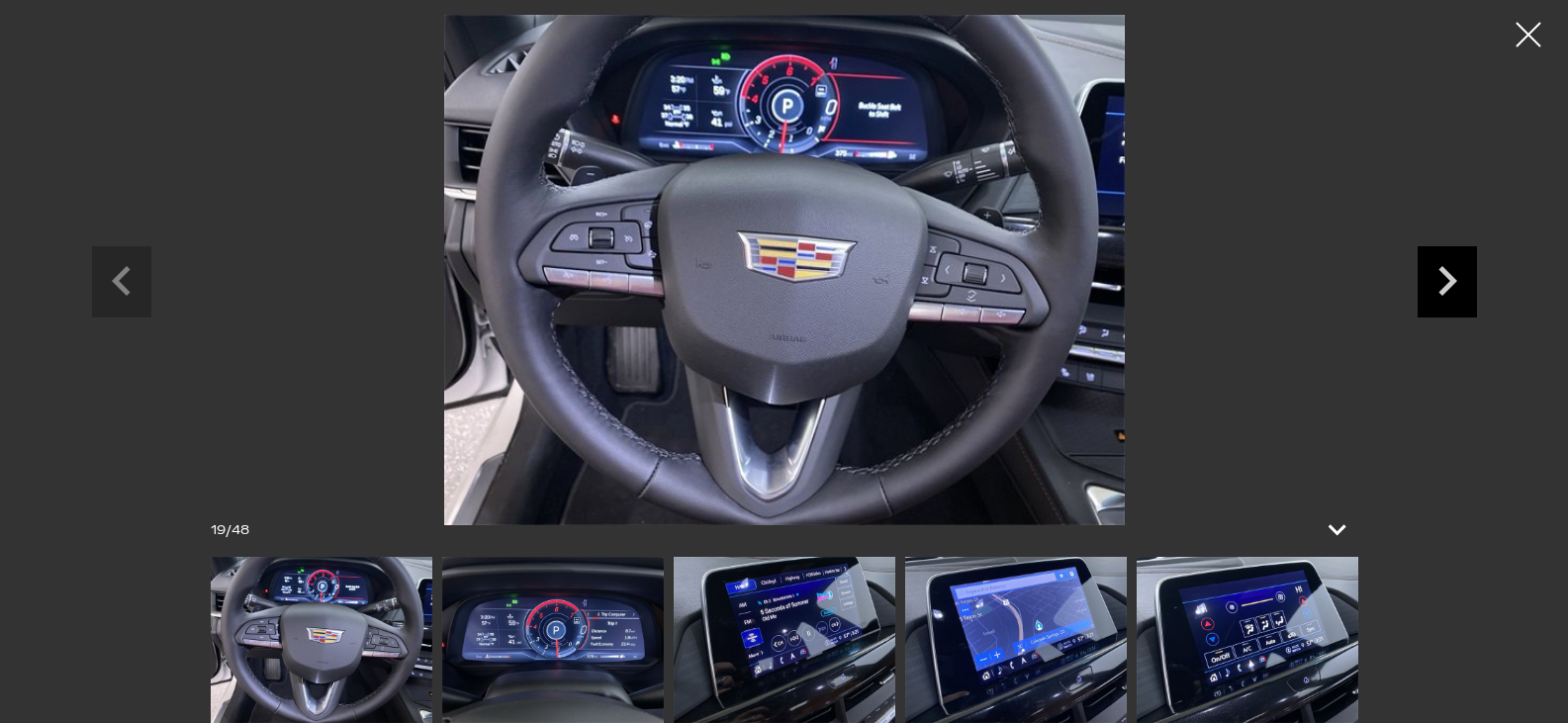
click at [1444, 269] on icon "Next slide" at bounding box center [1447, 281] width 19 height 30
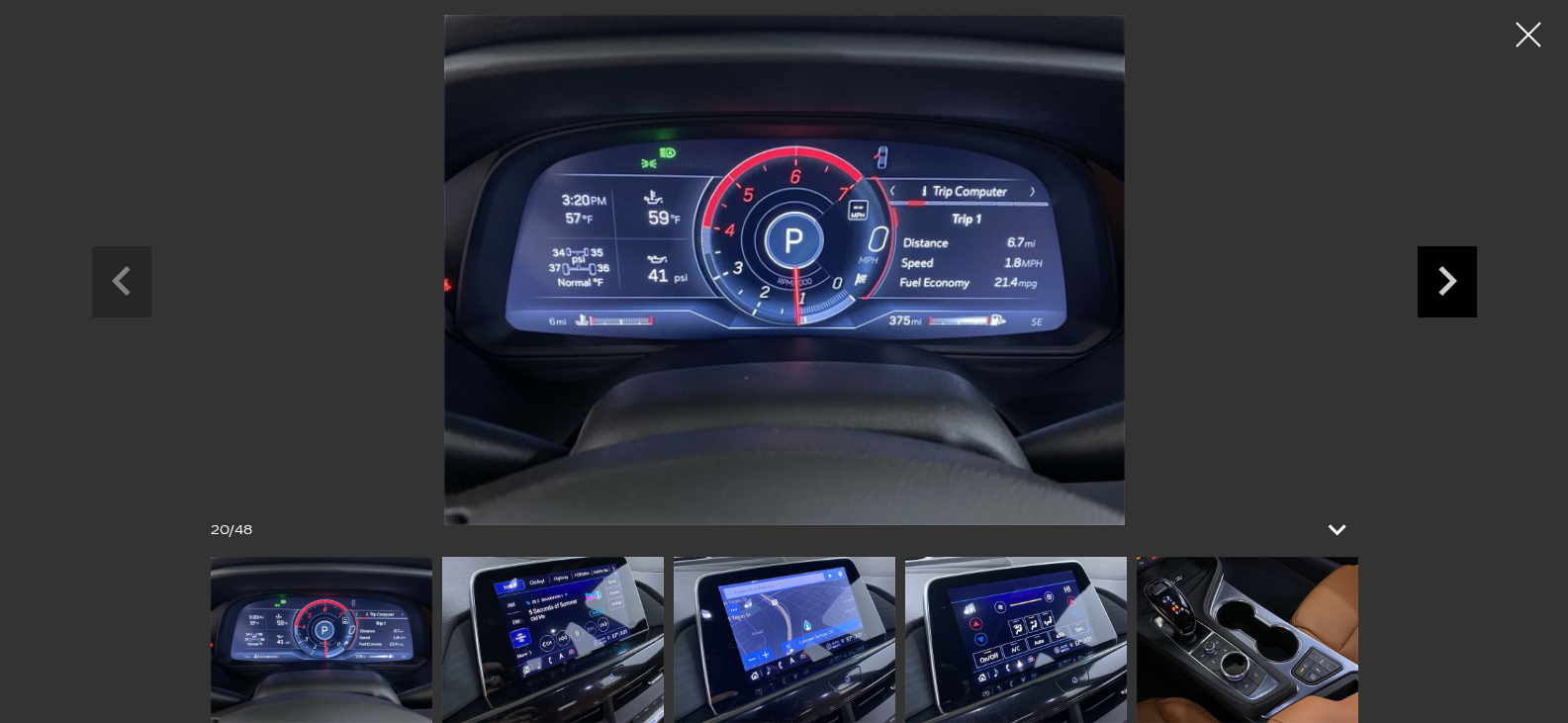
click at [1444, 269] on icon "Next slide" at bounding box center [1447, 281] width 19 height 30
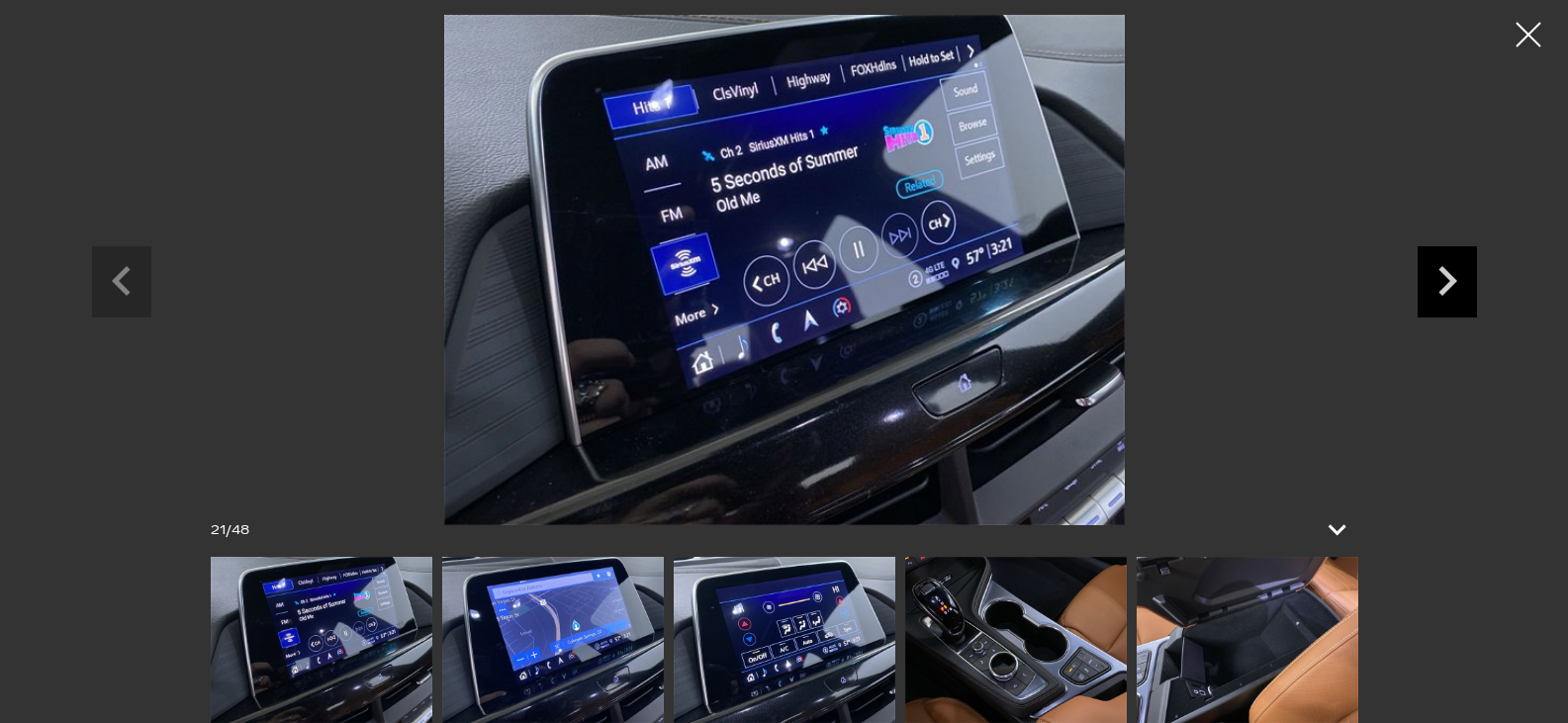
click at [1444, 269] on icon "Next slide" at bounding box center [1447, 281] width 19 height 30
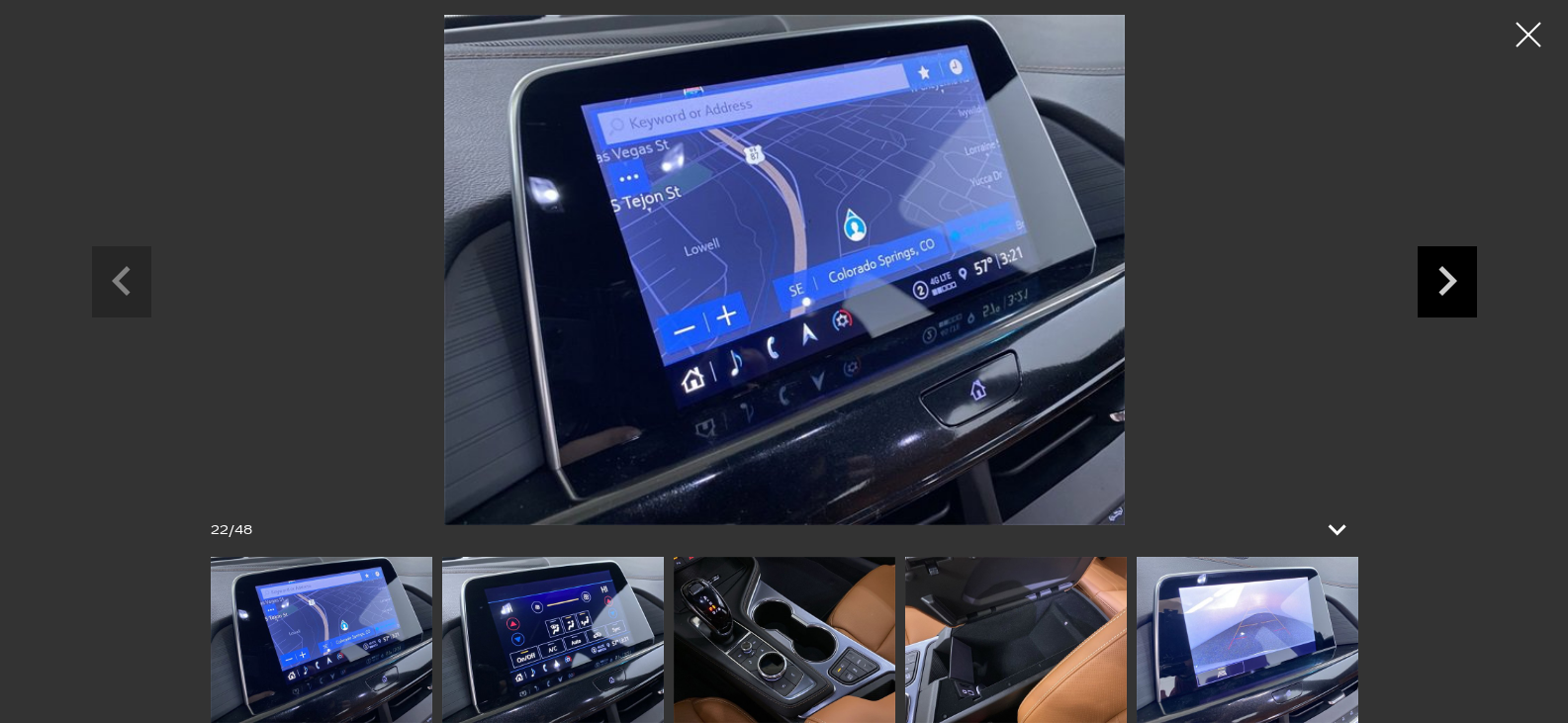
click at [1446, 272] on icon "Next slide" at bounding box center [1447, 281] width 19 height 30
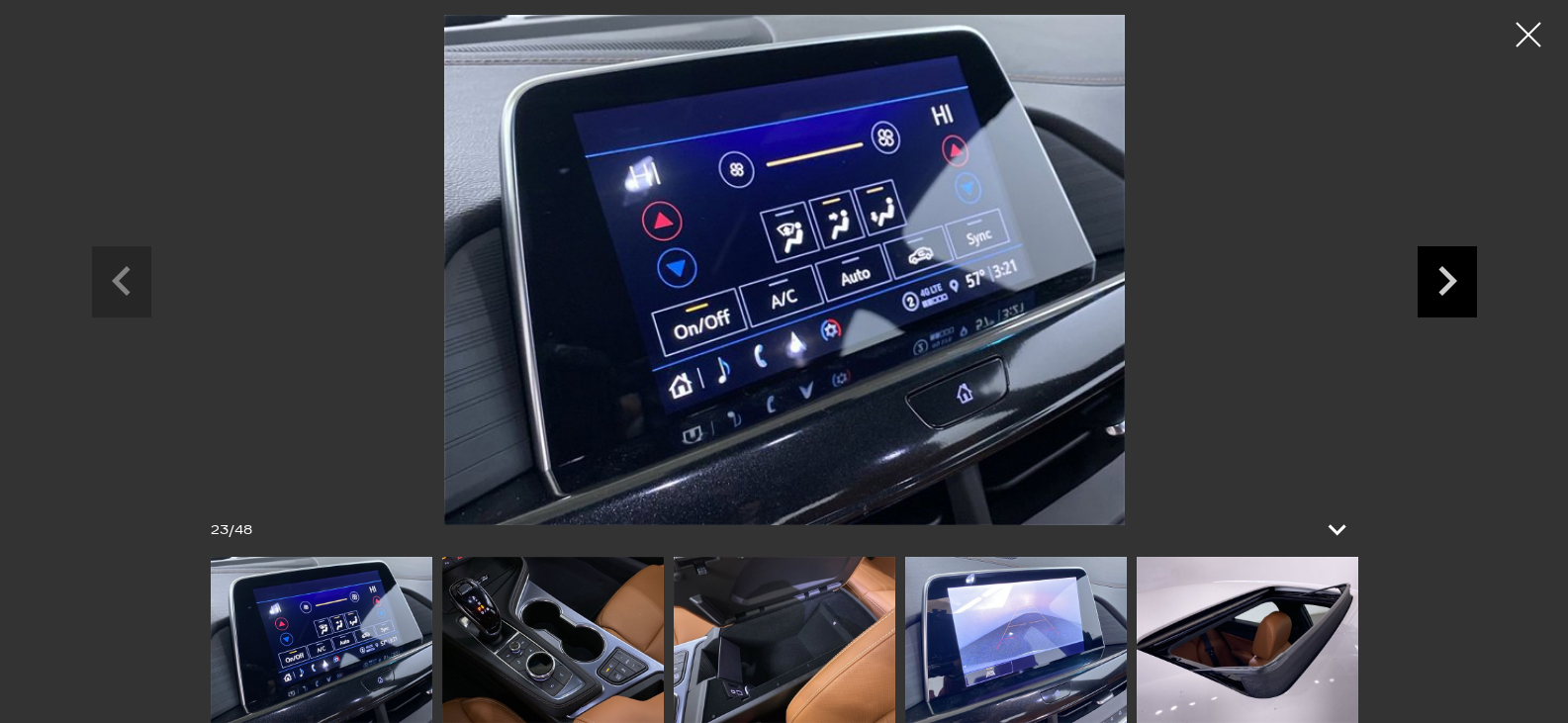
click at [1447, 272] on icon "Next slide" at bounding box center [1447, 281] width 19 height 30
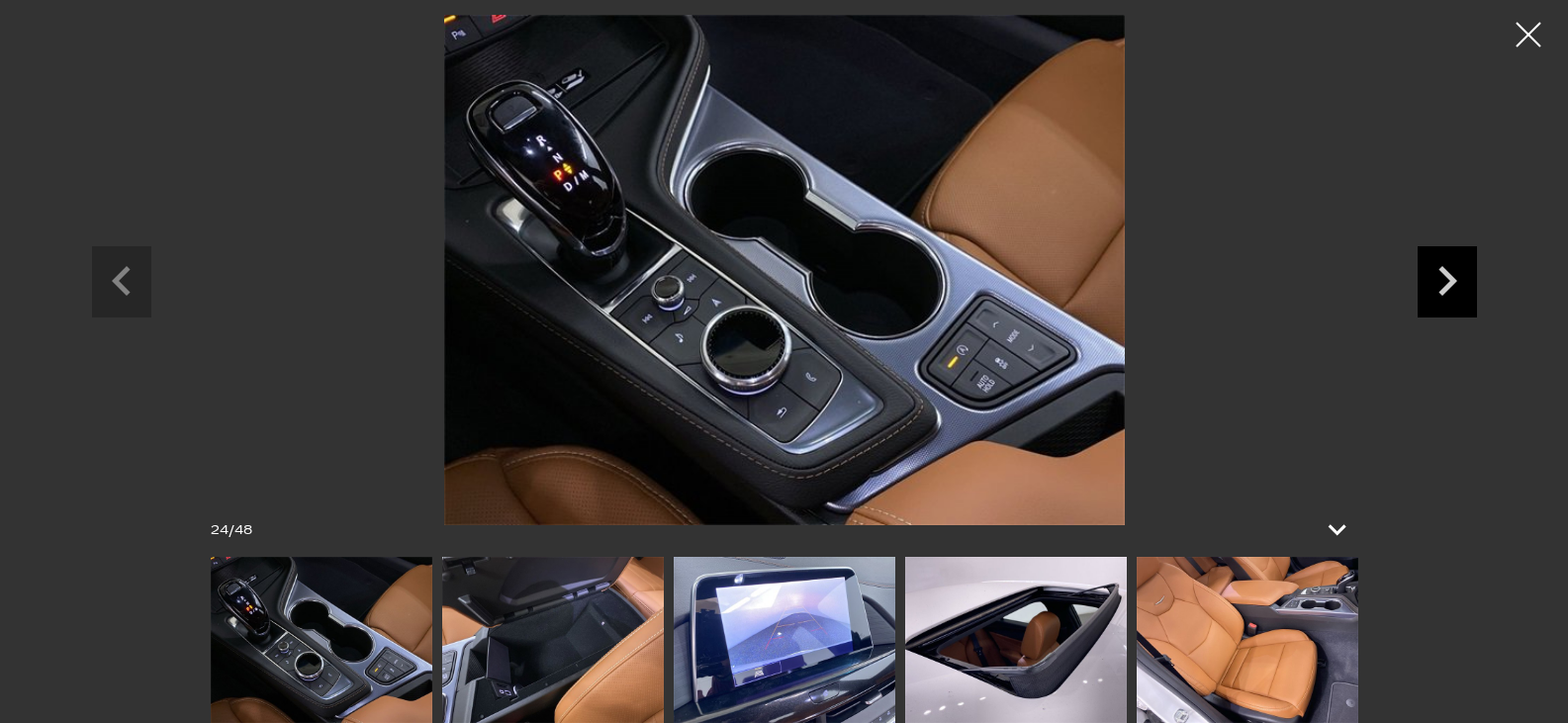
click at [1447, 272] on icon "Next slide" at bounding box center [1447, 281] width 19 height 30
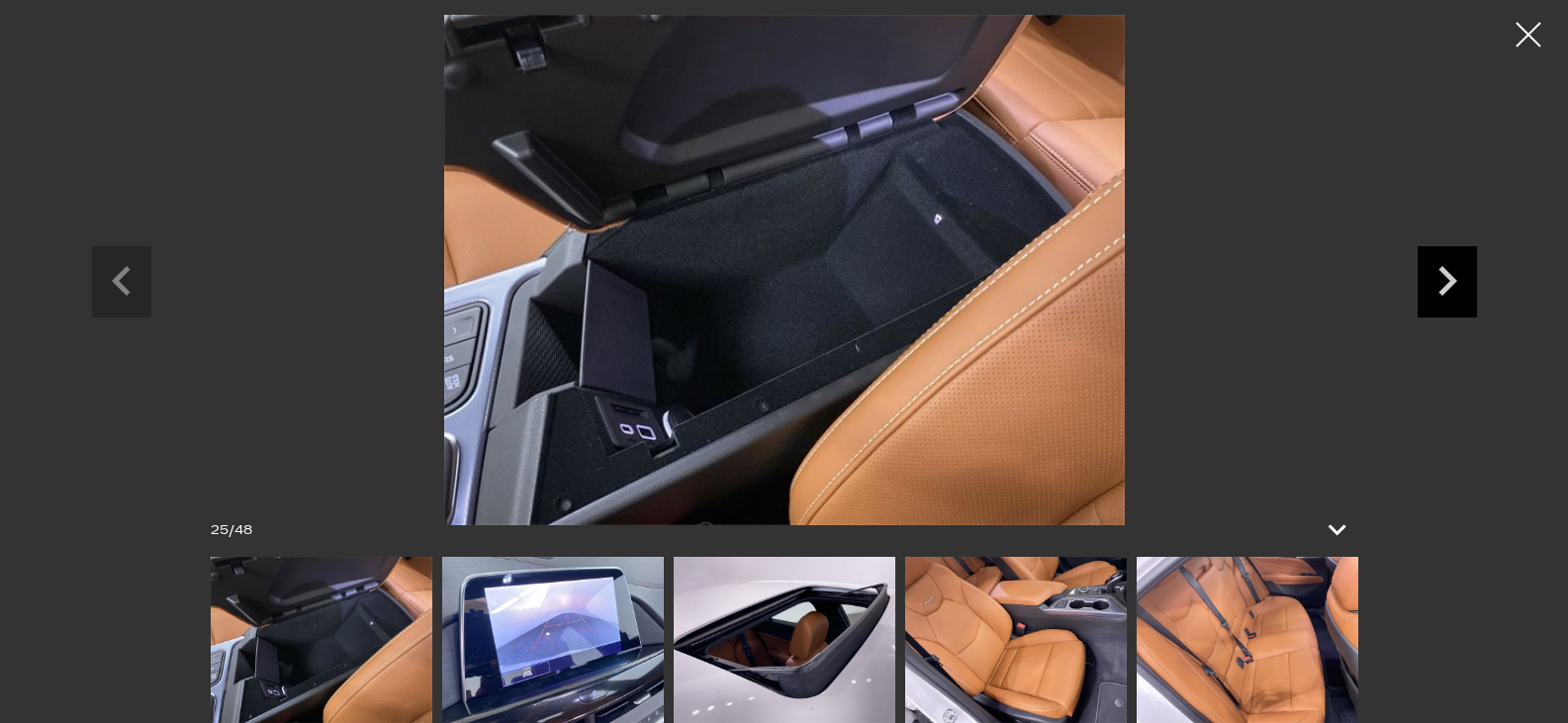
click at [1447, 272] on icon "Next slide" at bounding box center [1447, 281] width 19 height 30
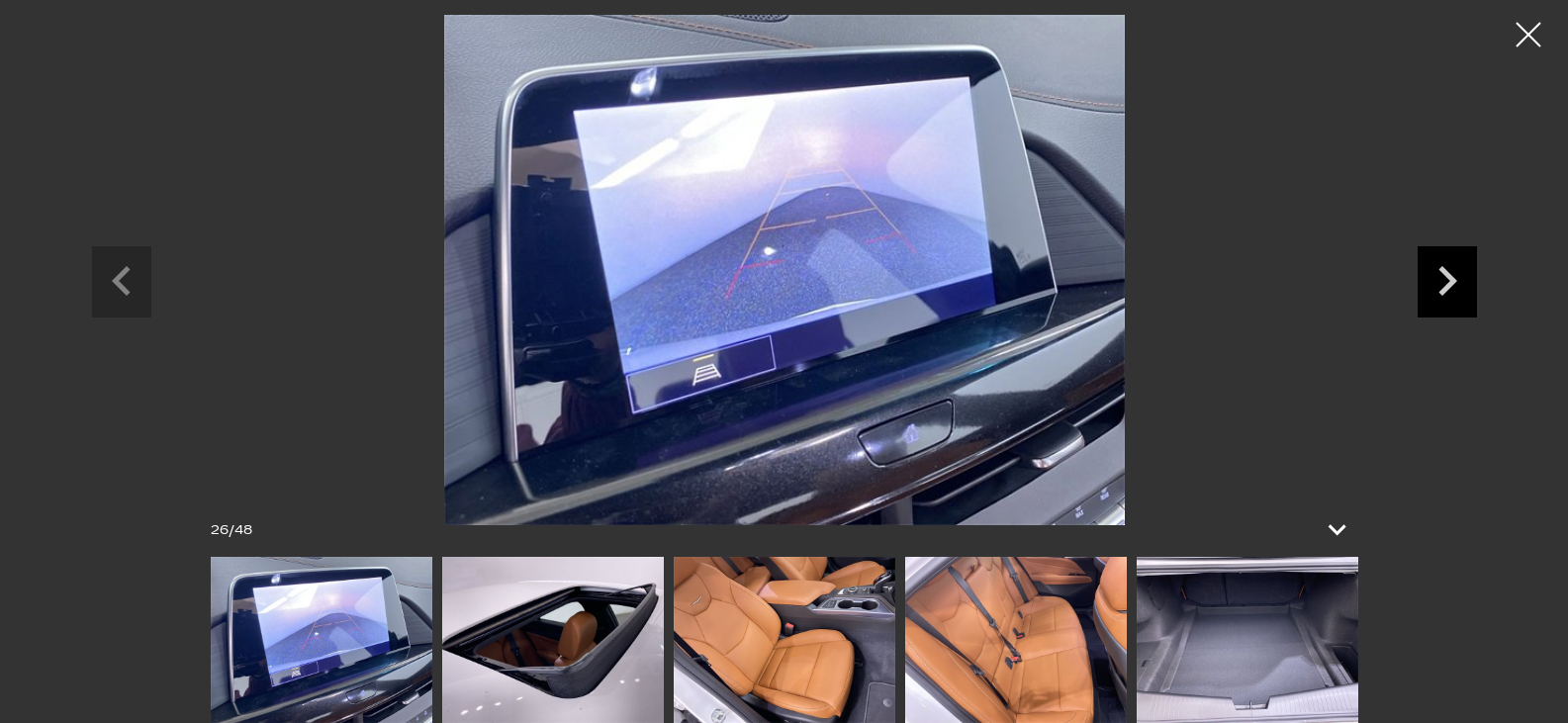
click at [1447, 272] on icon "Next slide" at bounding box center [1447, 281] width 19 height 30
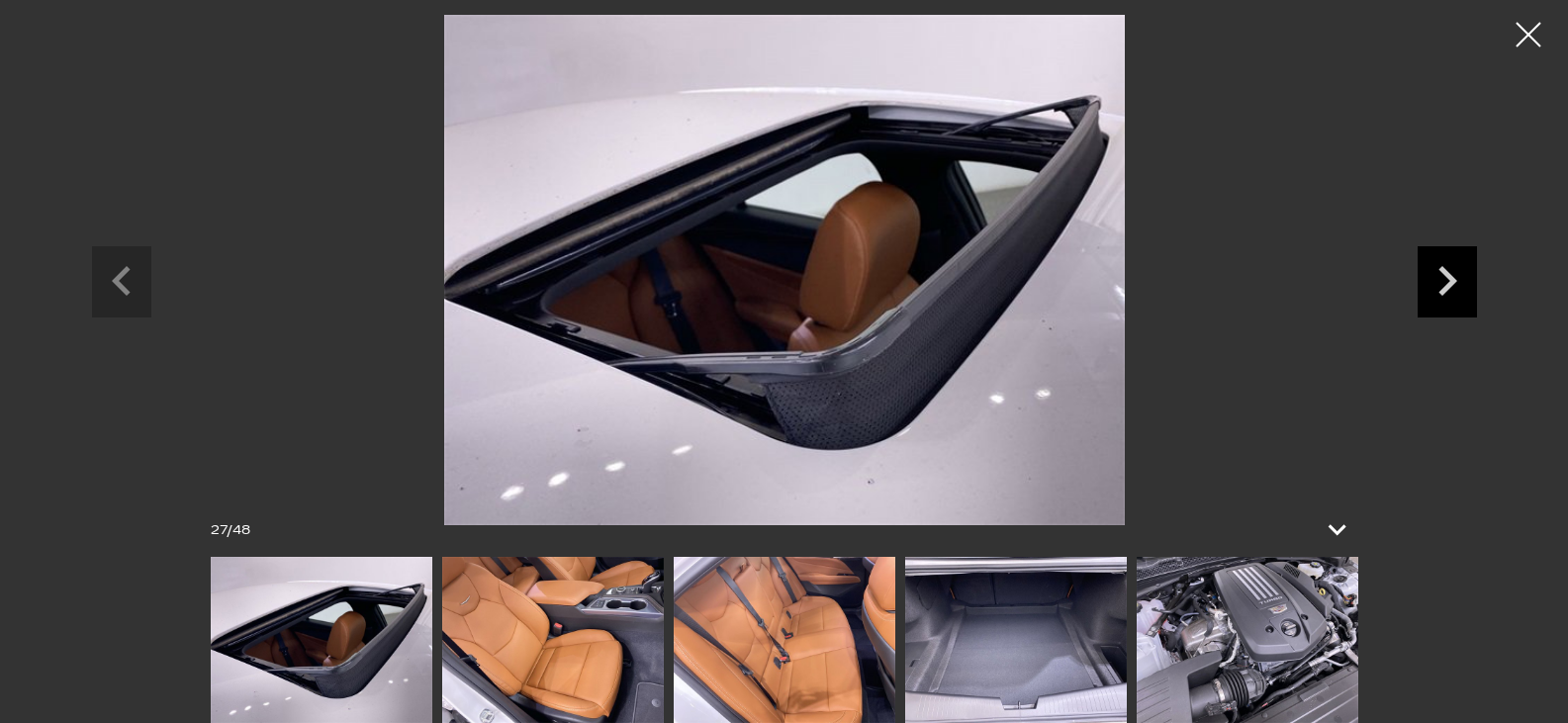
click at [1460, 277] on icon "Next slide" at bounding box center [1447, 278] width 59 height 64
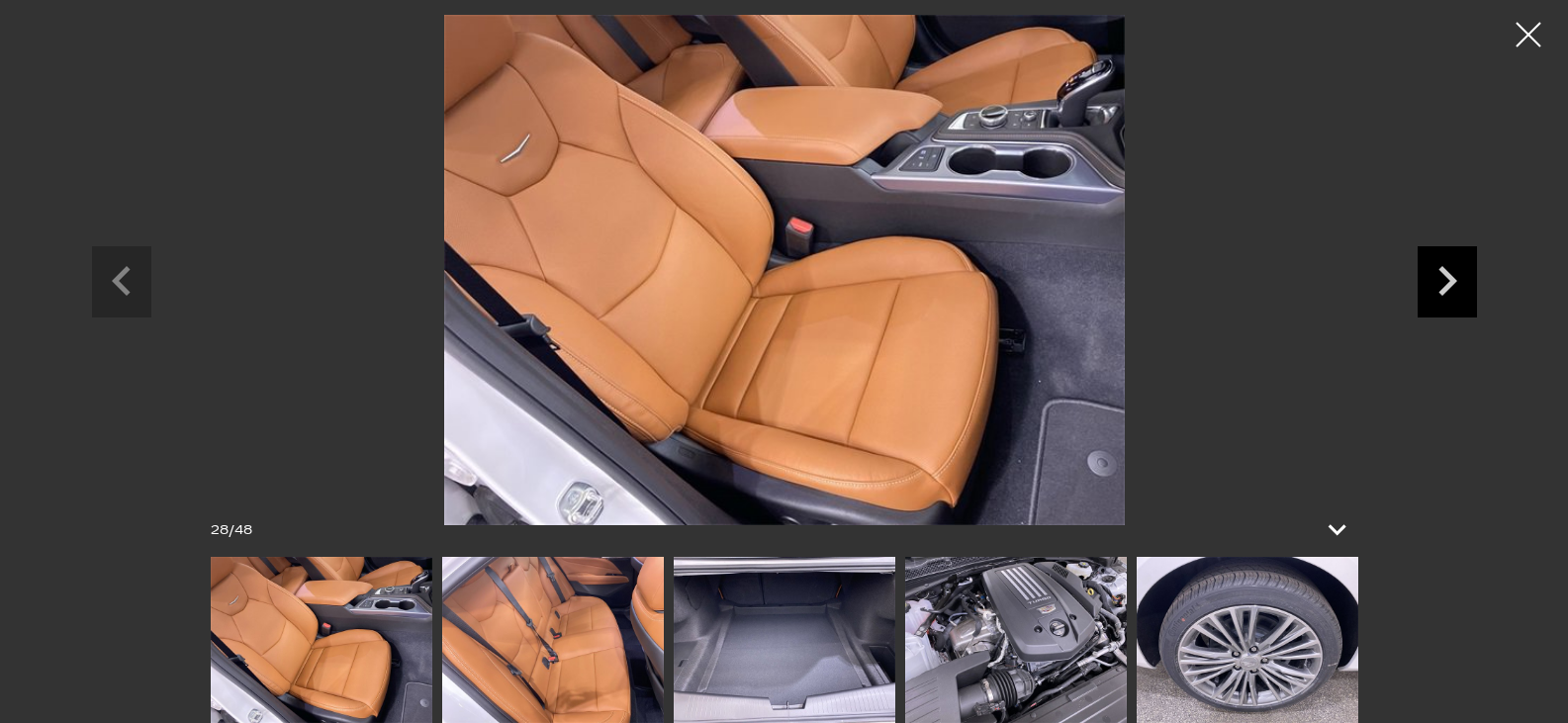
click at [1460, 277] on icon "Next slide" at bounding box center [1447, 278] width 59 height 64
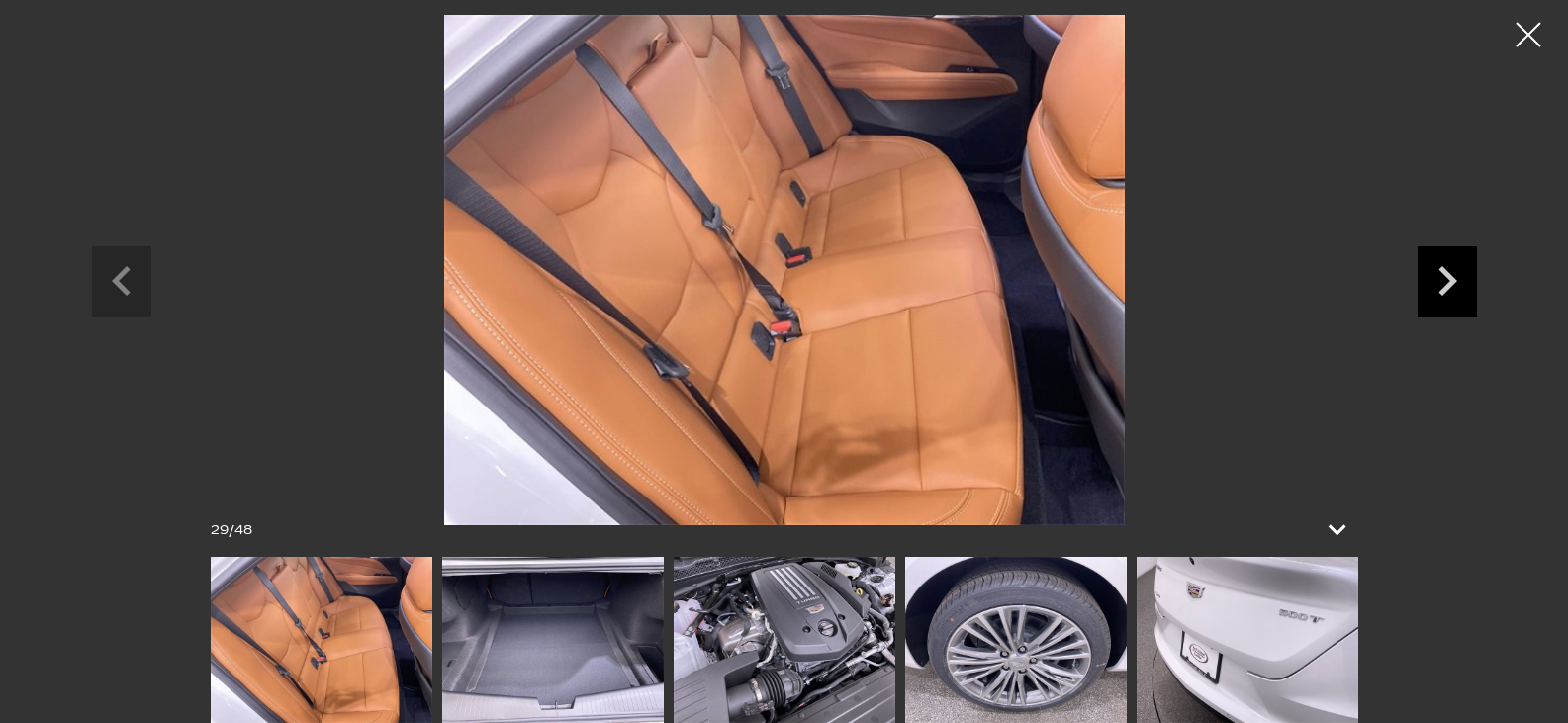
click at [1460, 277] on icon "Next slide" at bounding box center [1447, 278] width 59 height 64
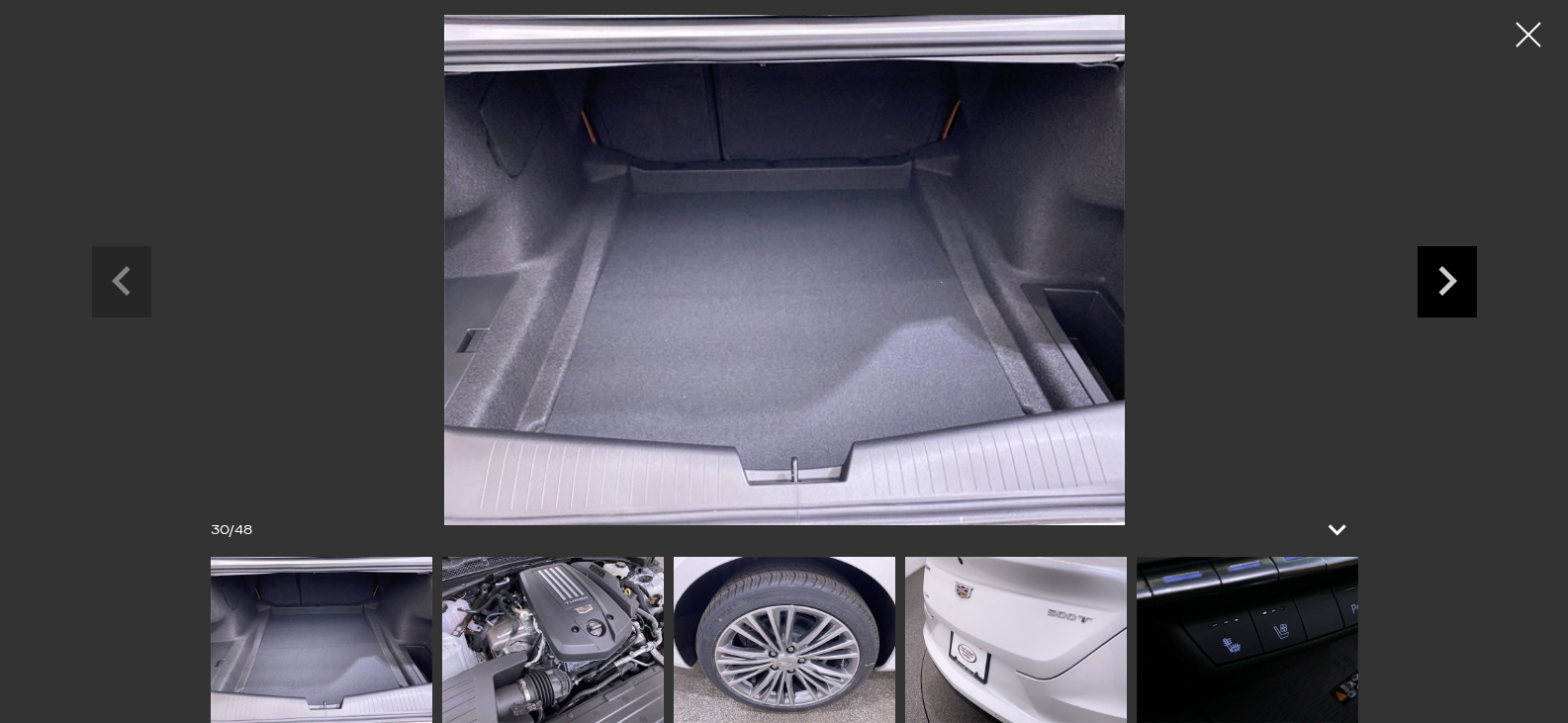
click at [1460, 277] on icon "Next slide" at bounding box center [1447, 278] width 59 height 64
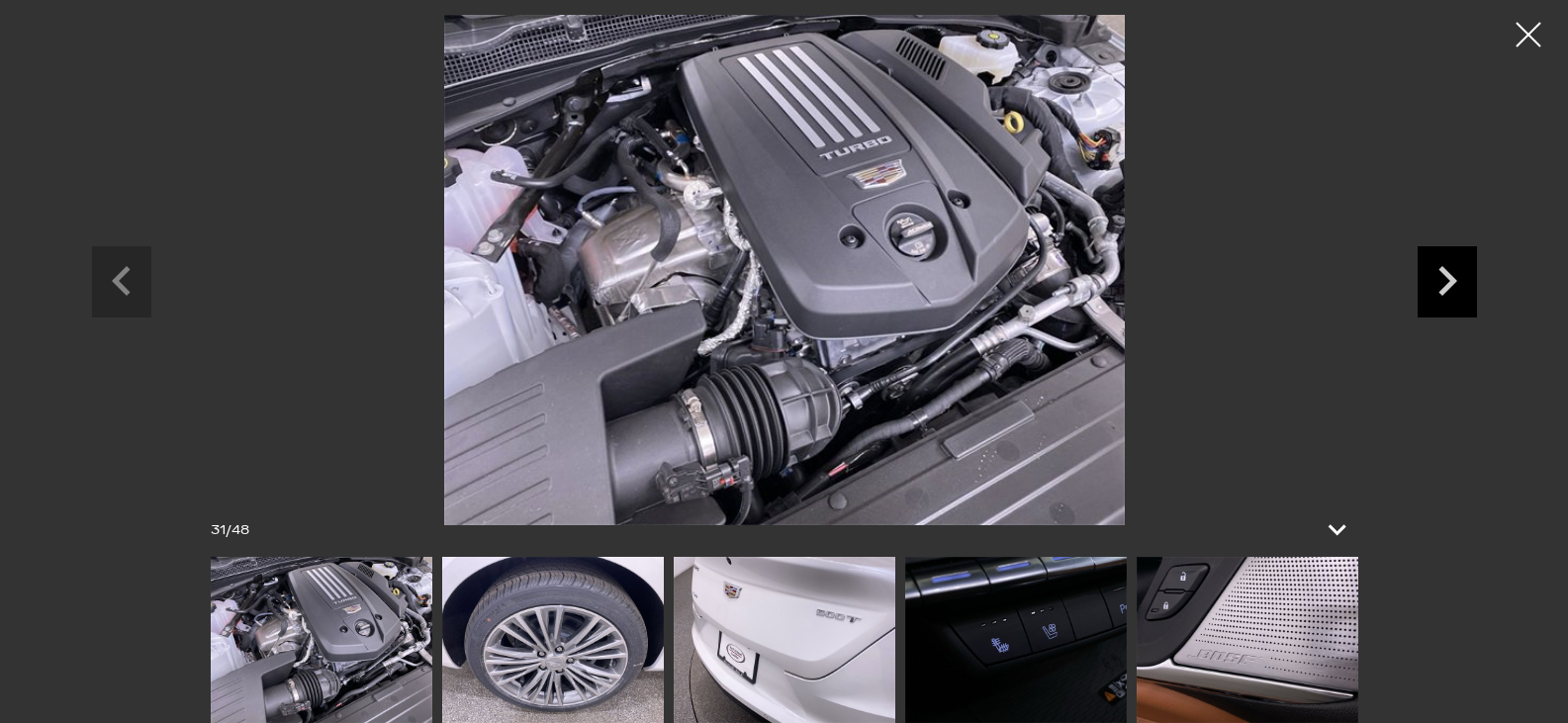
click at [1450, 281] on icon "Next slide" at bounding box center [1447, 281] width 19 height 30
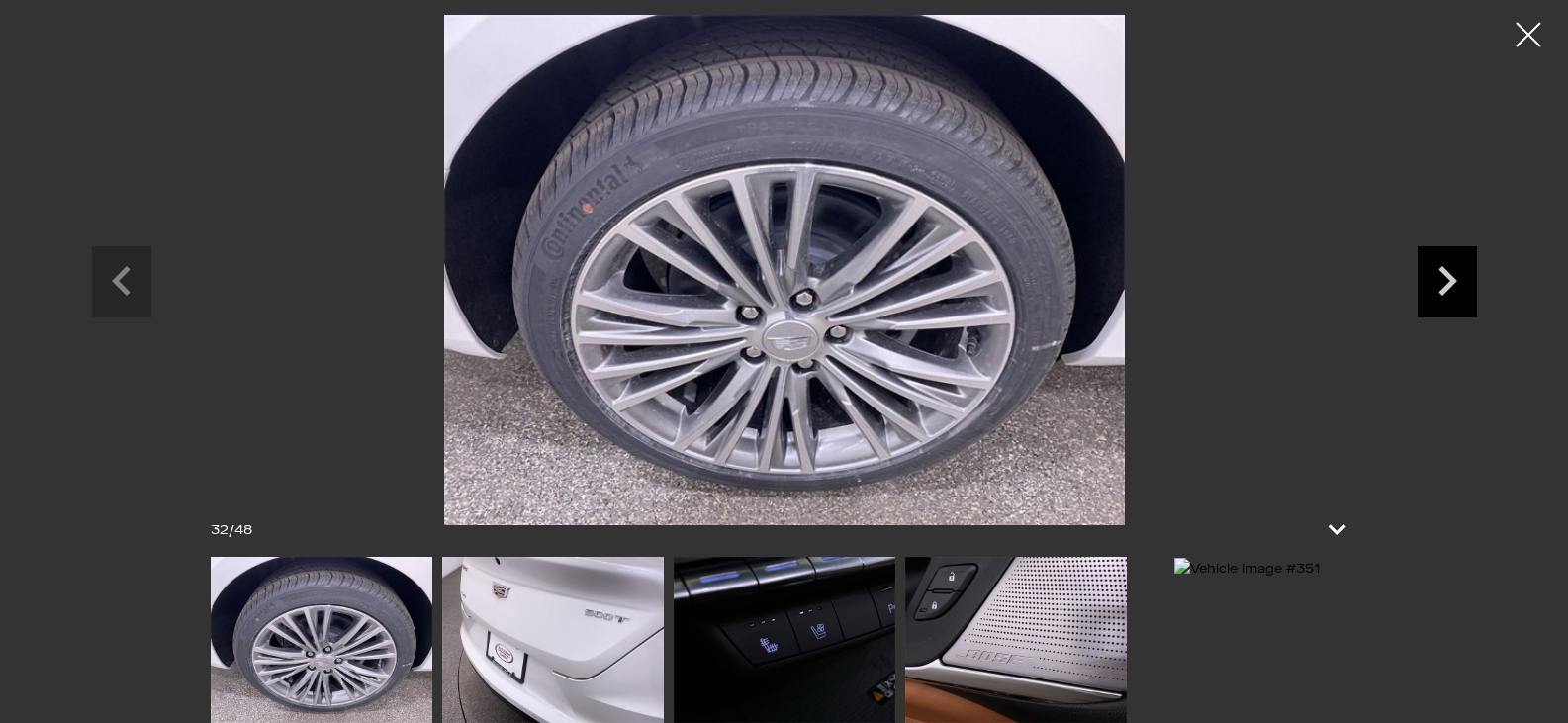
click at [1450, 281] on icon "Next slide" at bounding box center [1447, 281] width 19 height 30
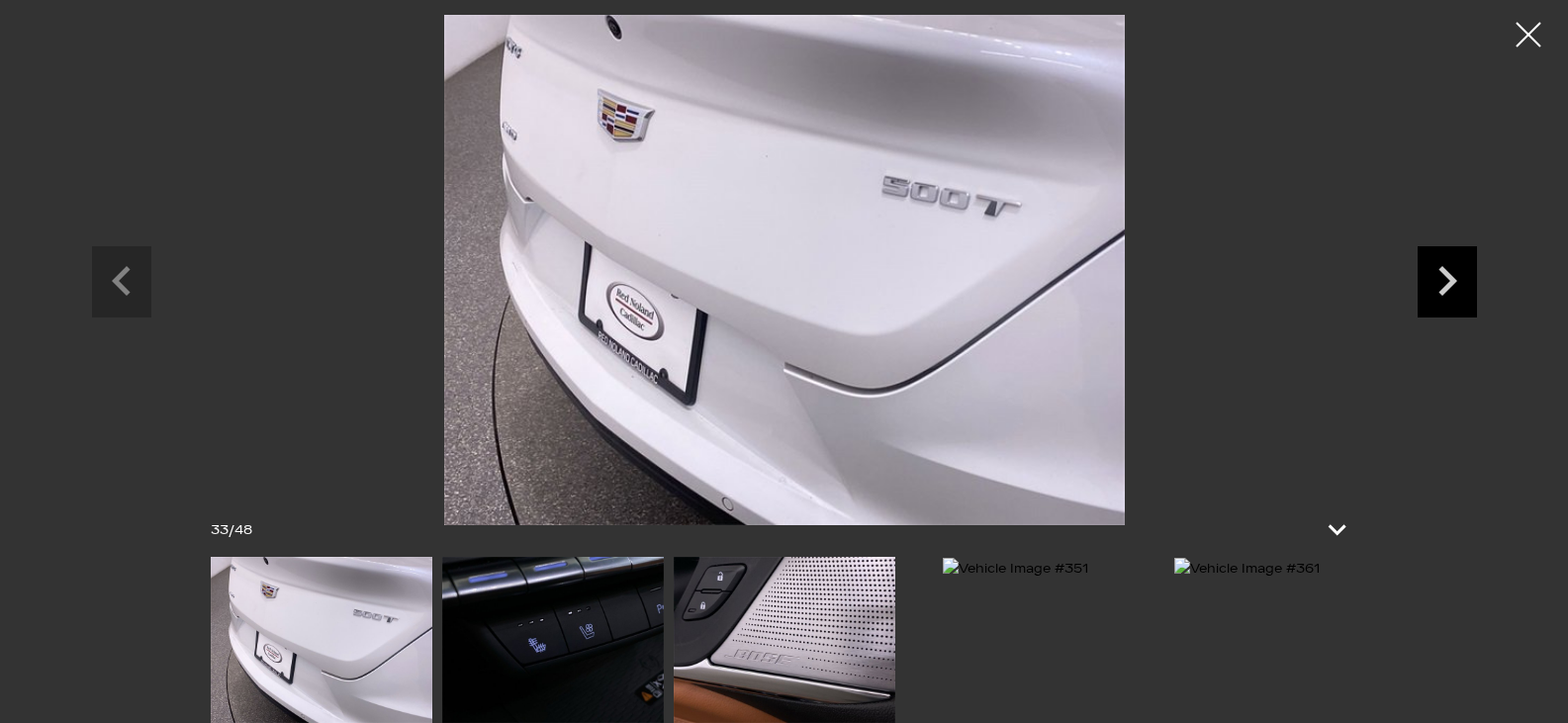
click at [1451, 284] on icon "Next slide" at bounding box center [1447, 281] width 19 height 30
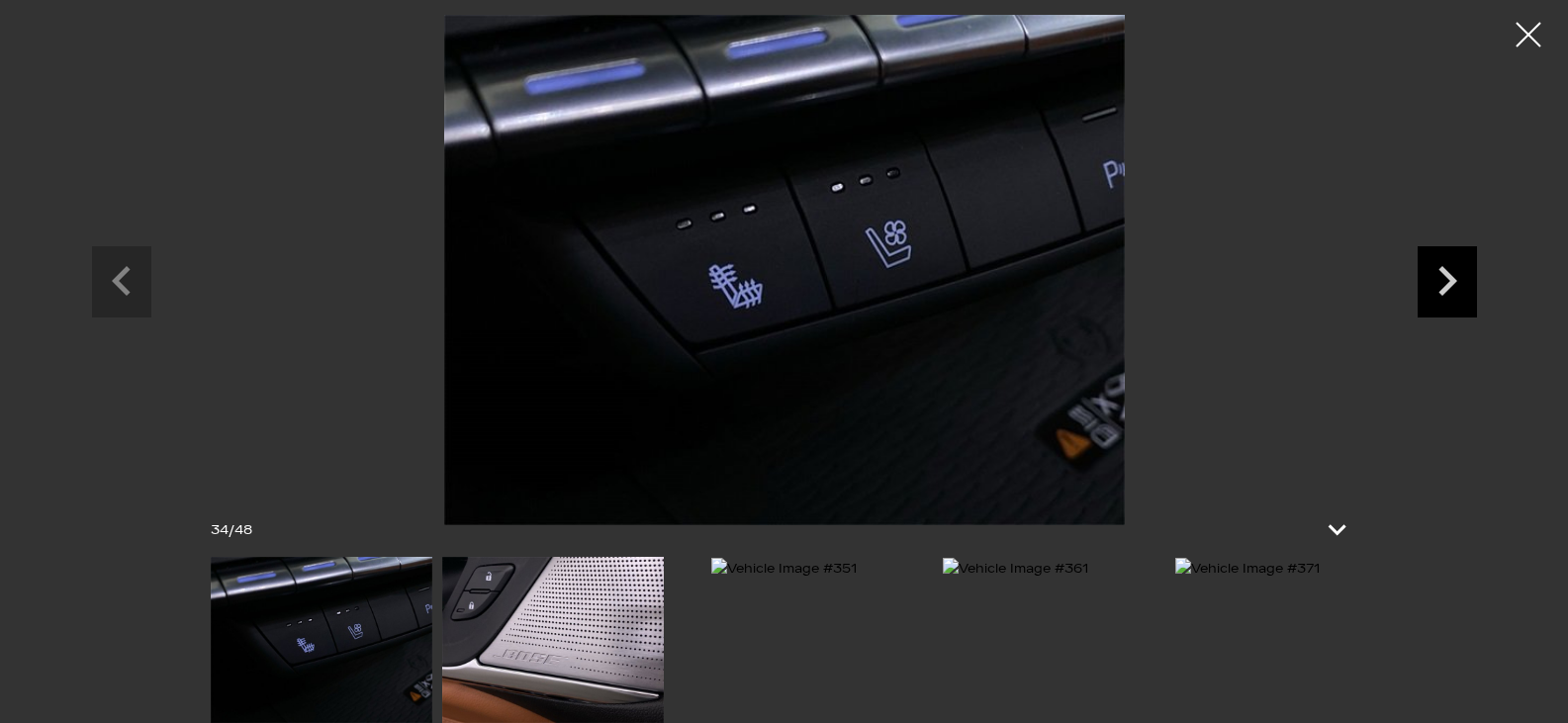
click at [1455, 278] on icon "Next slide" at bounding box center [1447, 278] width 59 height 64
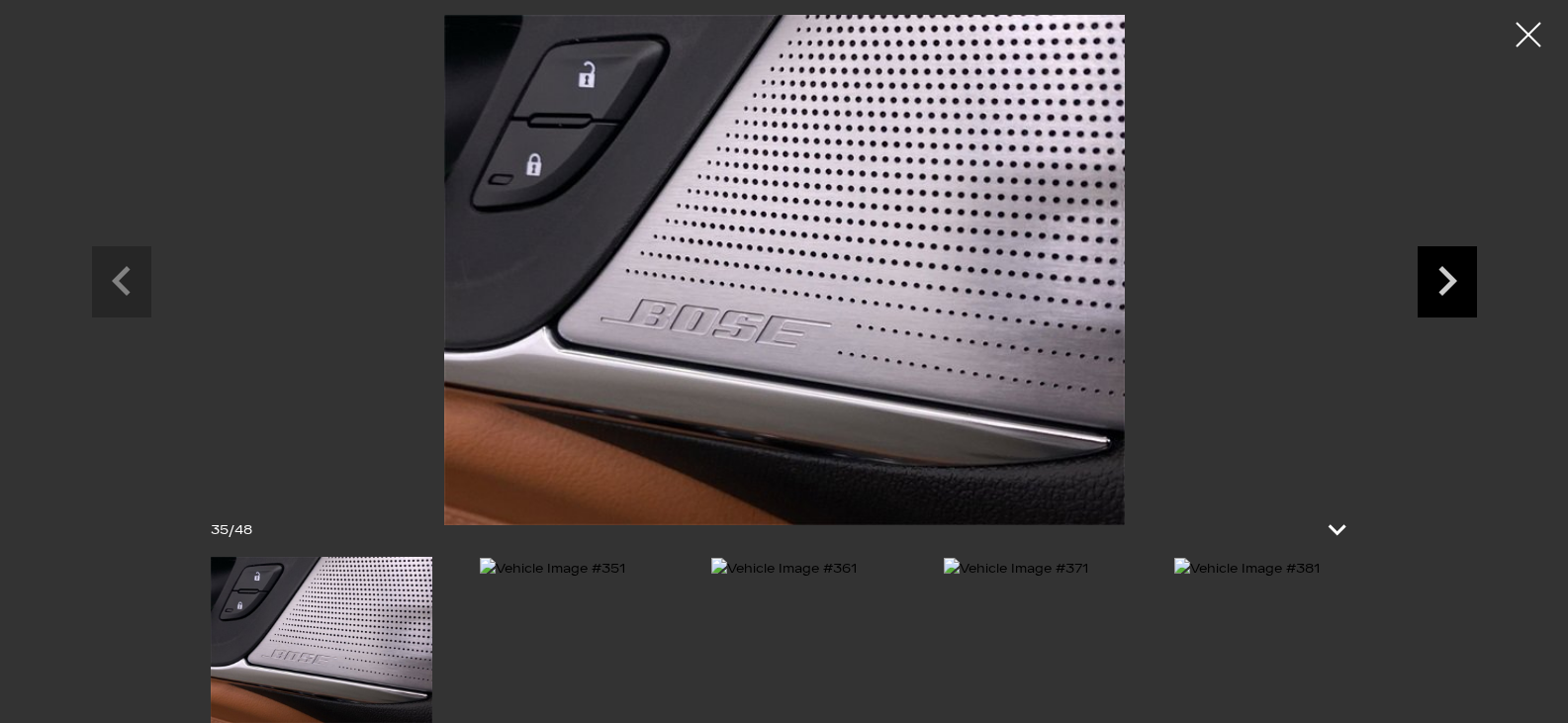
click at [1455, 278] on icon "Next slide" at bounding box center [1447, 278] width 59 height 64
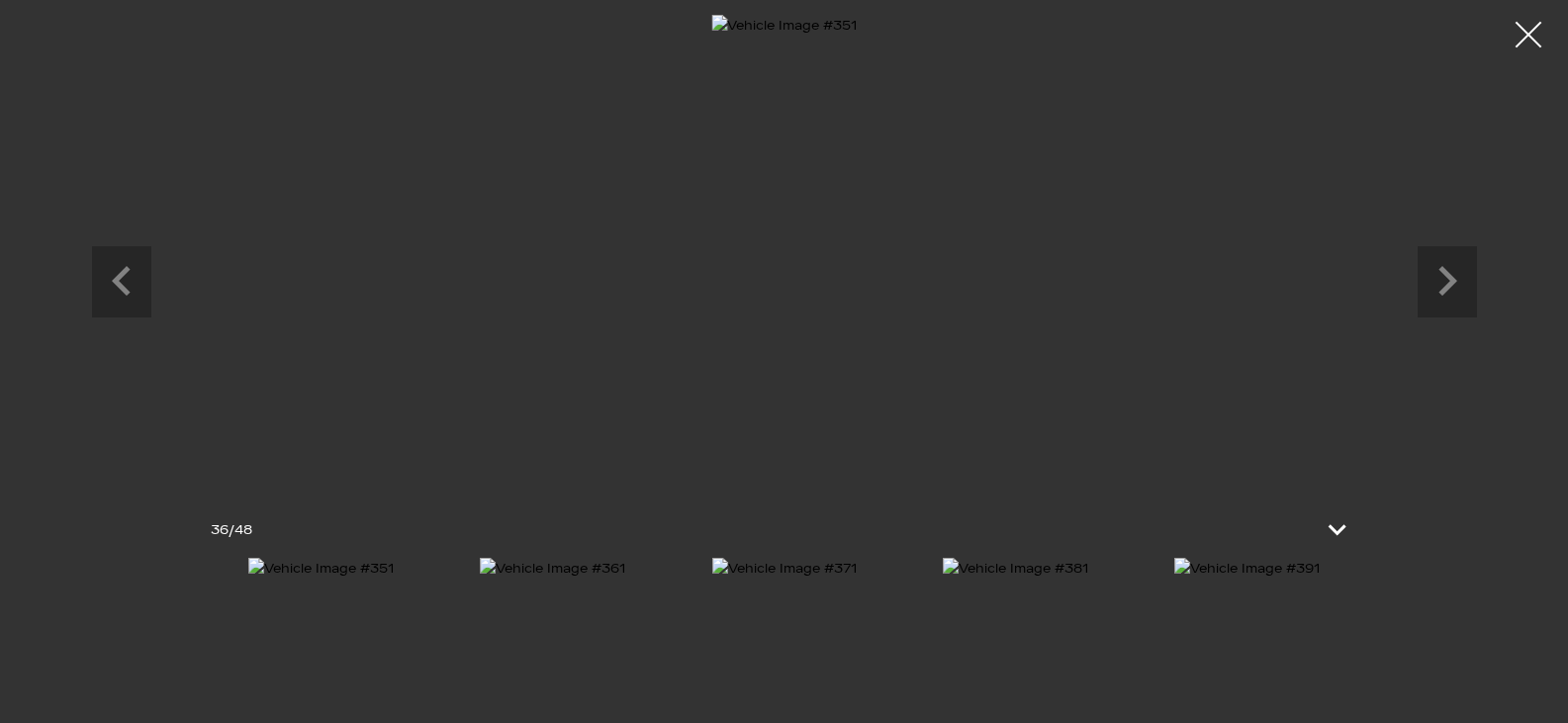
click at [1530, 31] on div at bounding box center [1529, 35] width 52 height 52
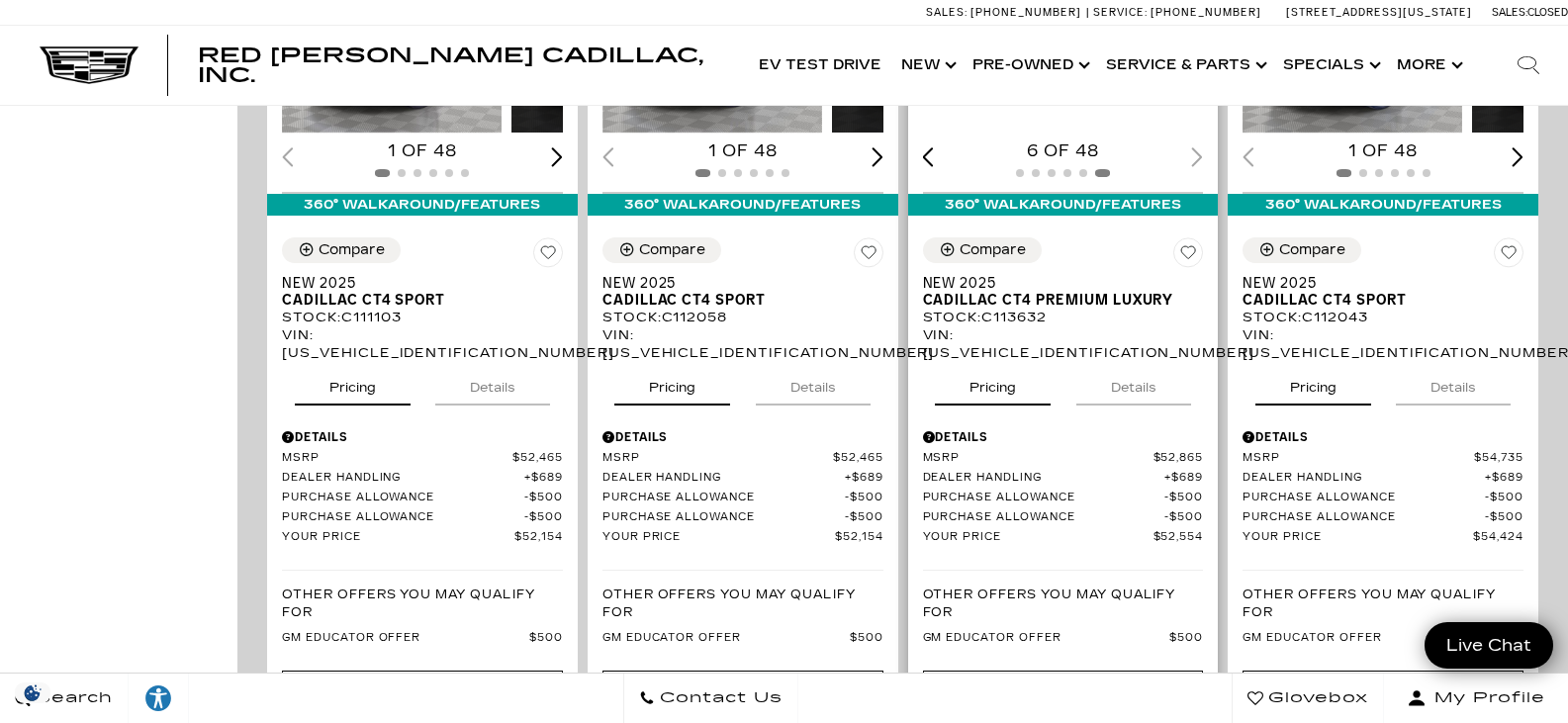
scroll to position [1539, 0]
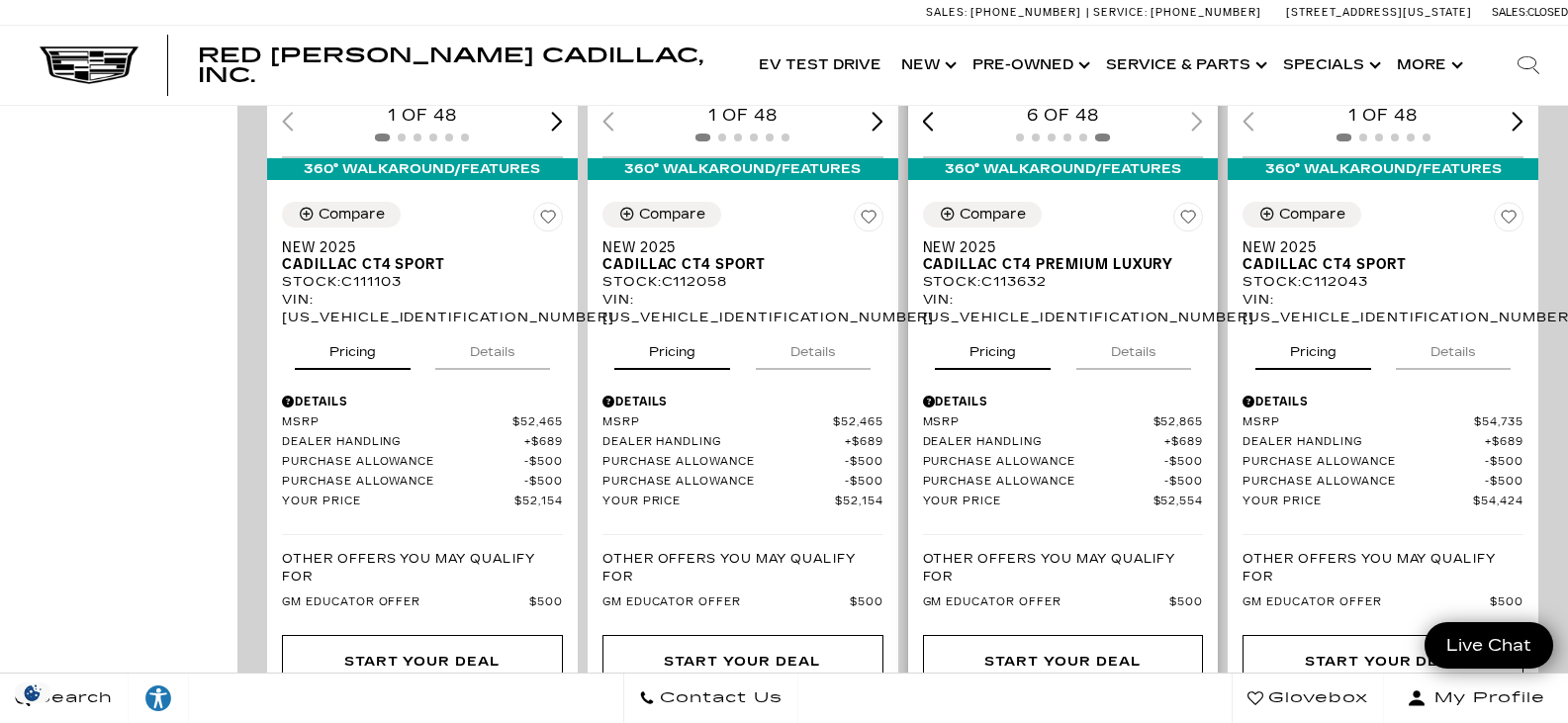
click at [1076, 326] on button "Details" at bounding box center [1133, 348] width 115 height 44
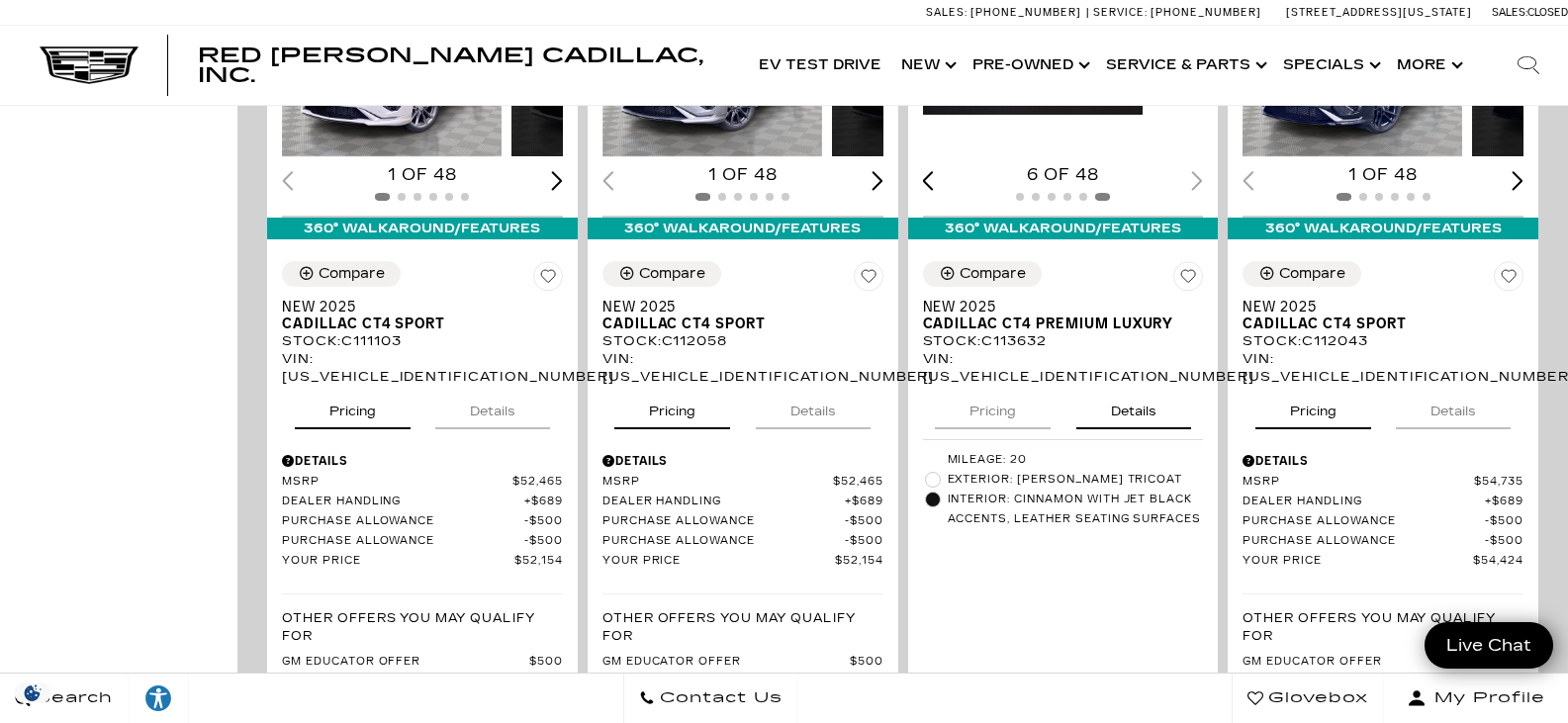
scroll to position [1506, 0]
